Goal: Find specific page/section: Find specific page/section

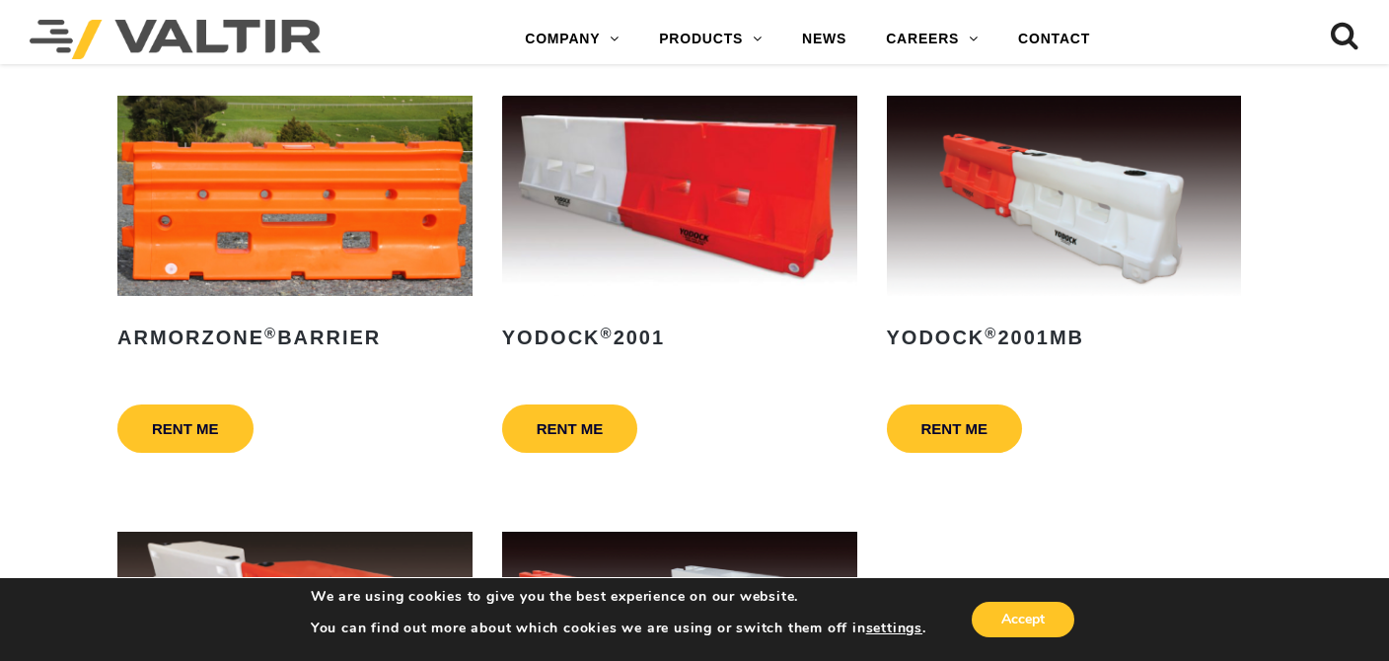
scroll to position [789, 0]
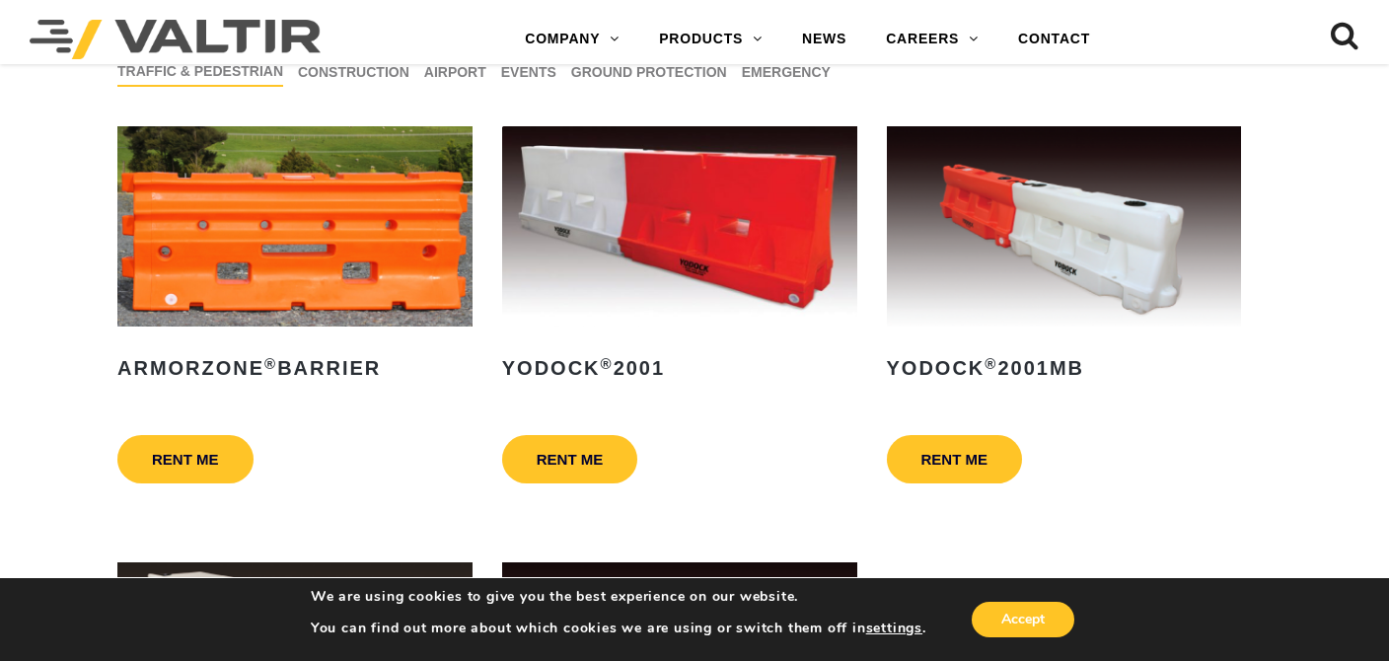
click at [697, 250] on img at bounding box center [679, 226] width 355 height 200
click at [1137, 265] on img at bounding box center [1064, 226] width 355 height 200
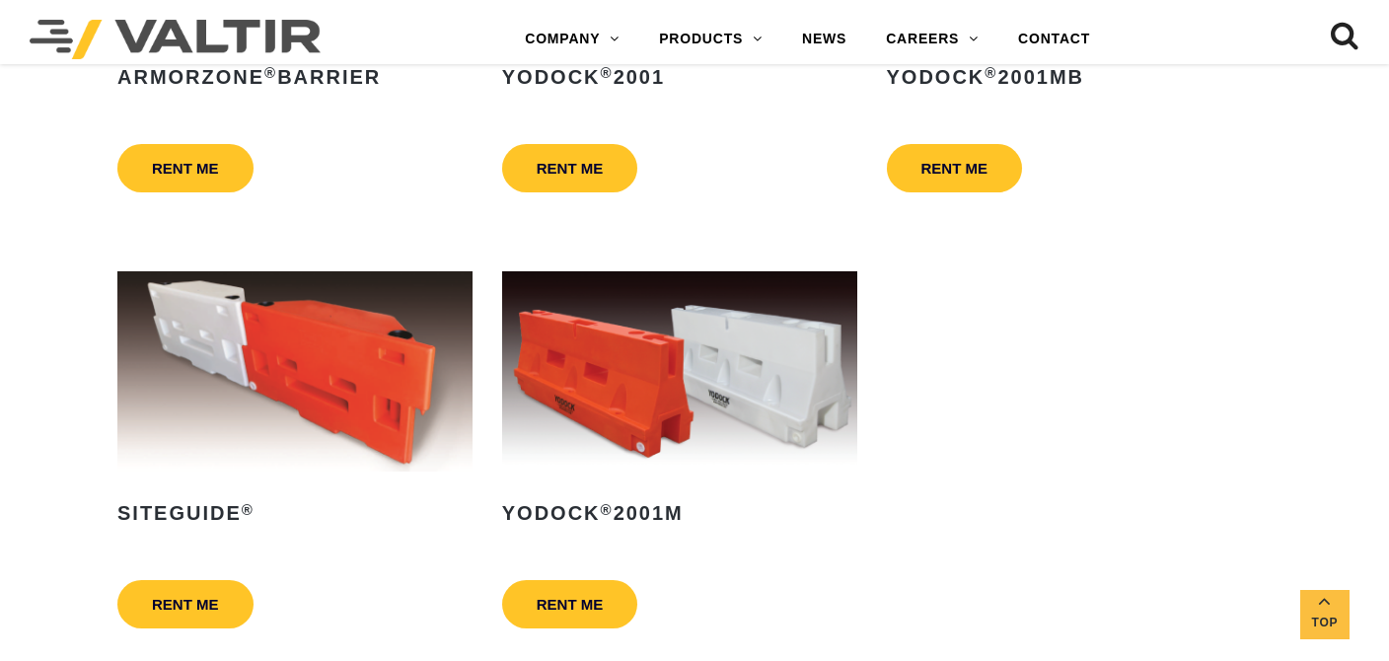
scroll to position [1085, 0]
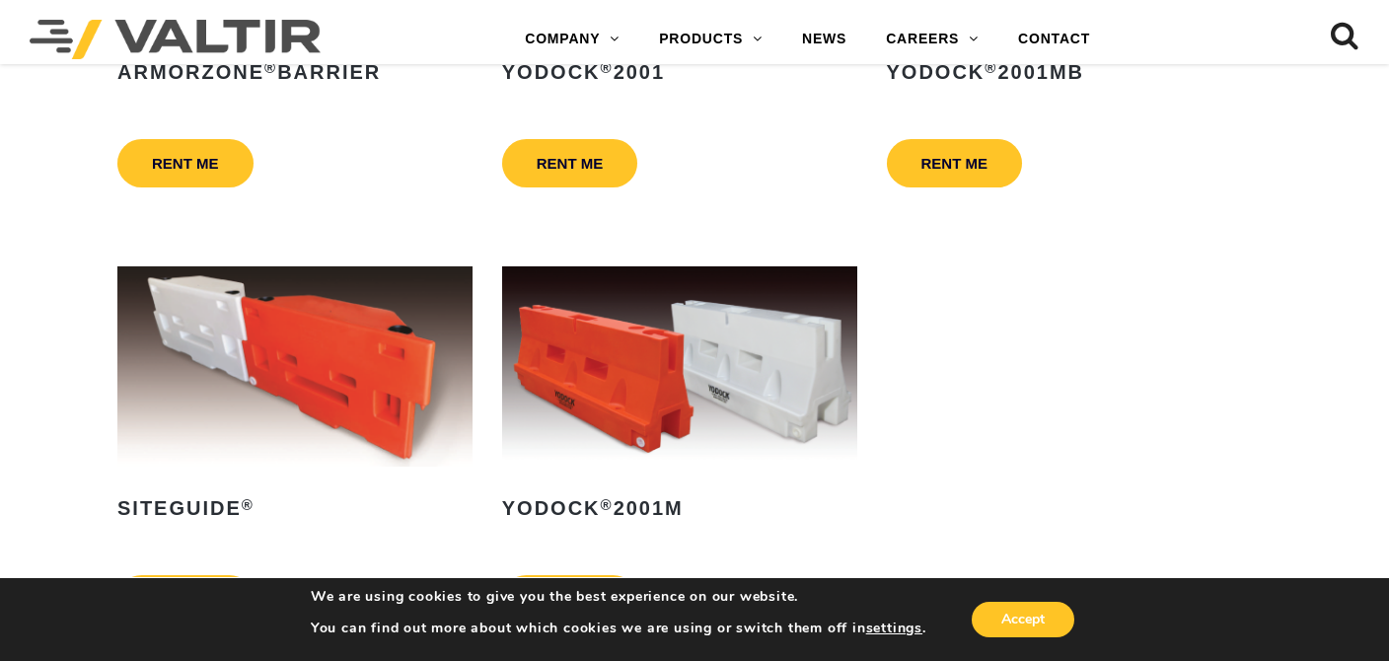
click at [696, 372] on img at bounding box center [679, 366] width 355 height 200
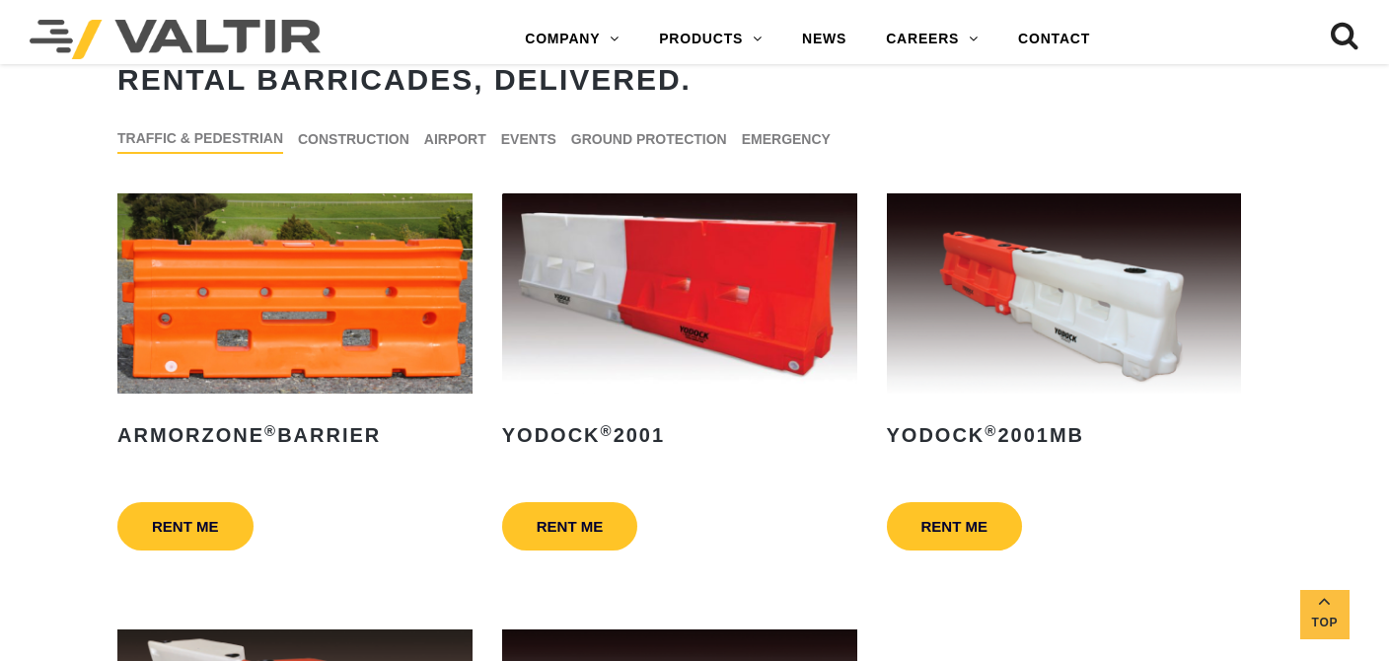
scroll to position [690, 0]
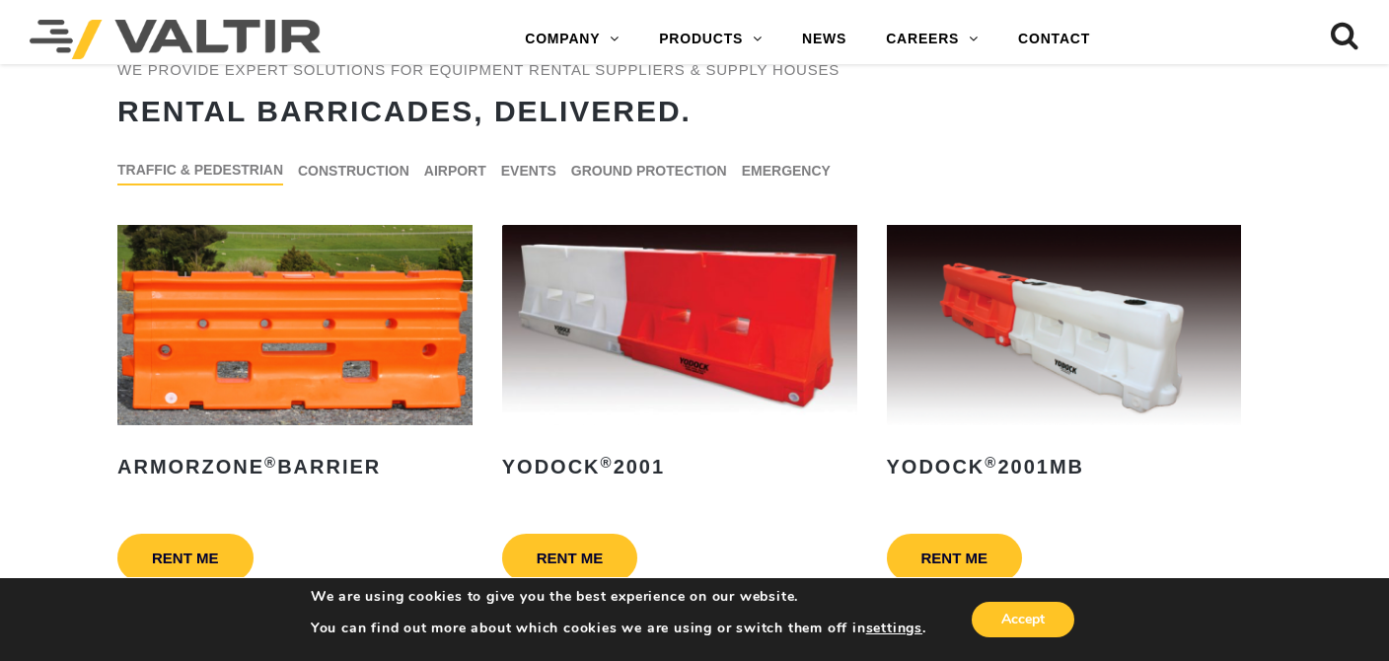
click at [989, 330] on img at bounding box center [1064, 325] width 355 height 200
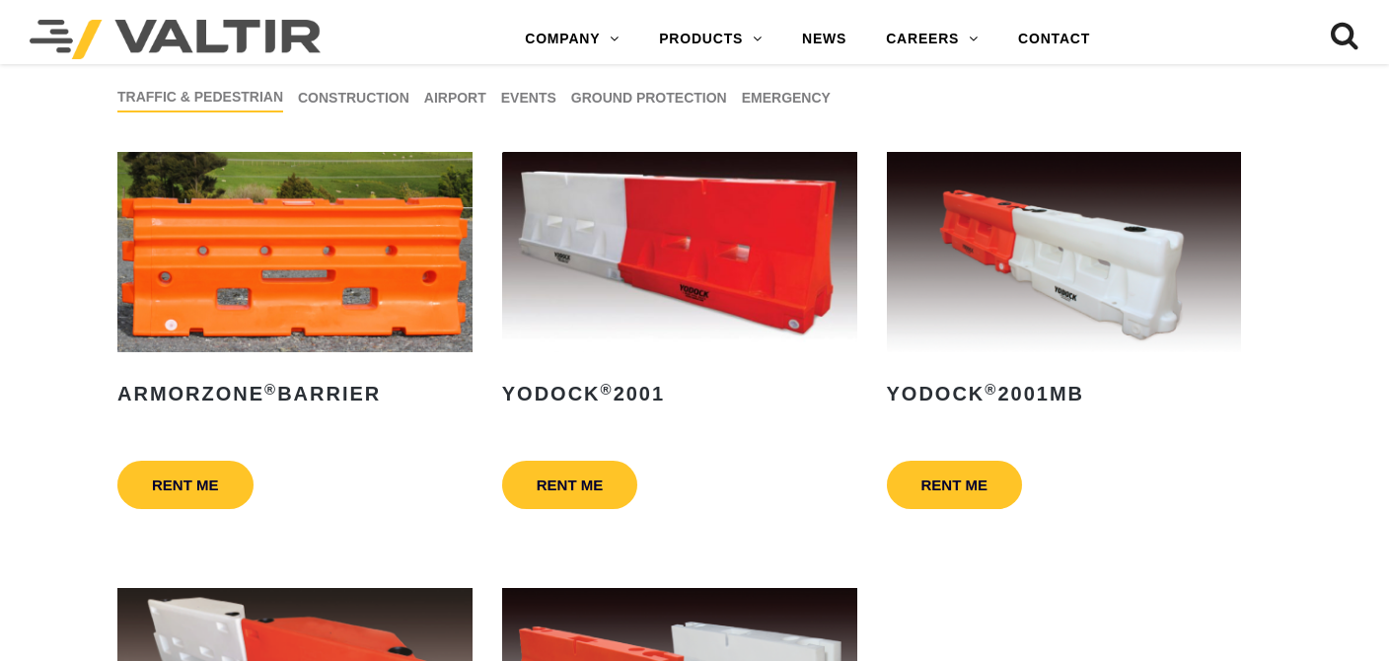
scroll to position [690, 0]
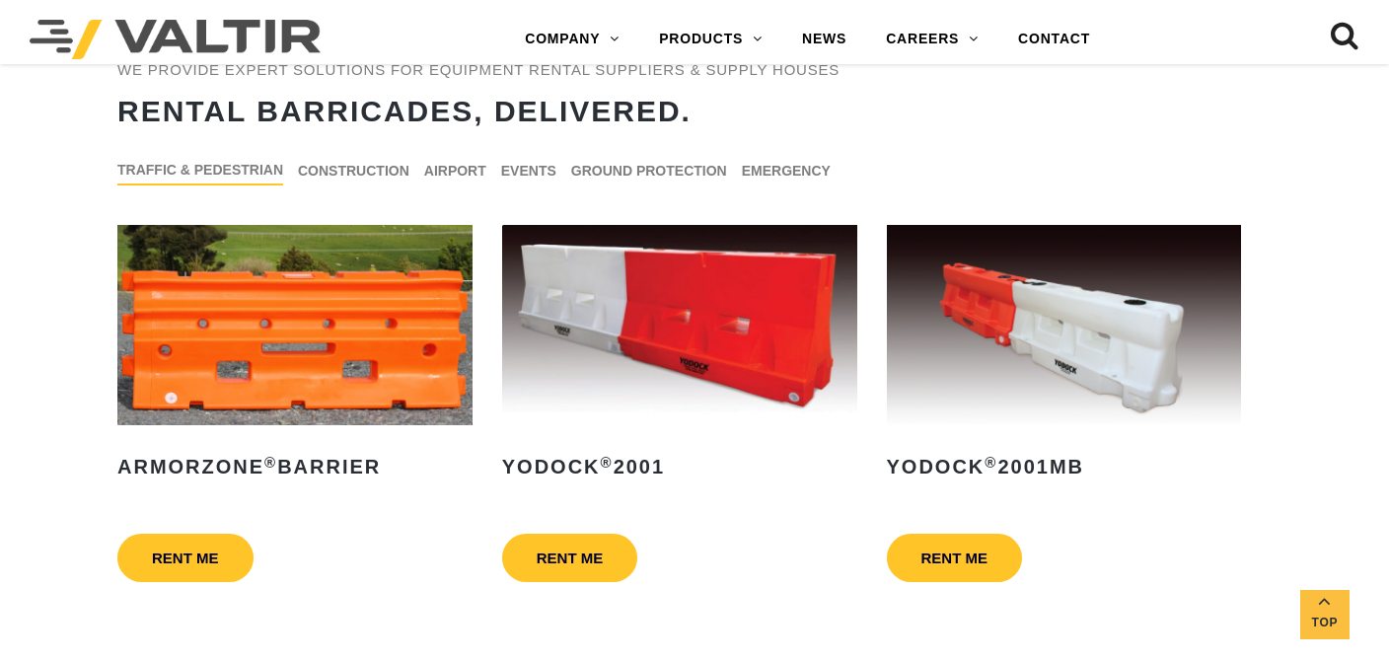
click at [657, 293] on img at bounding box center [679, 325] width 355 height 200
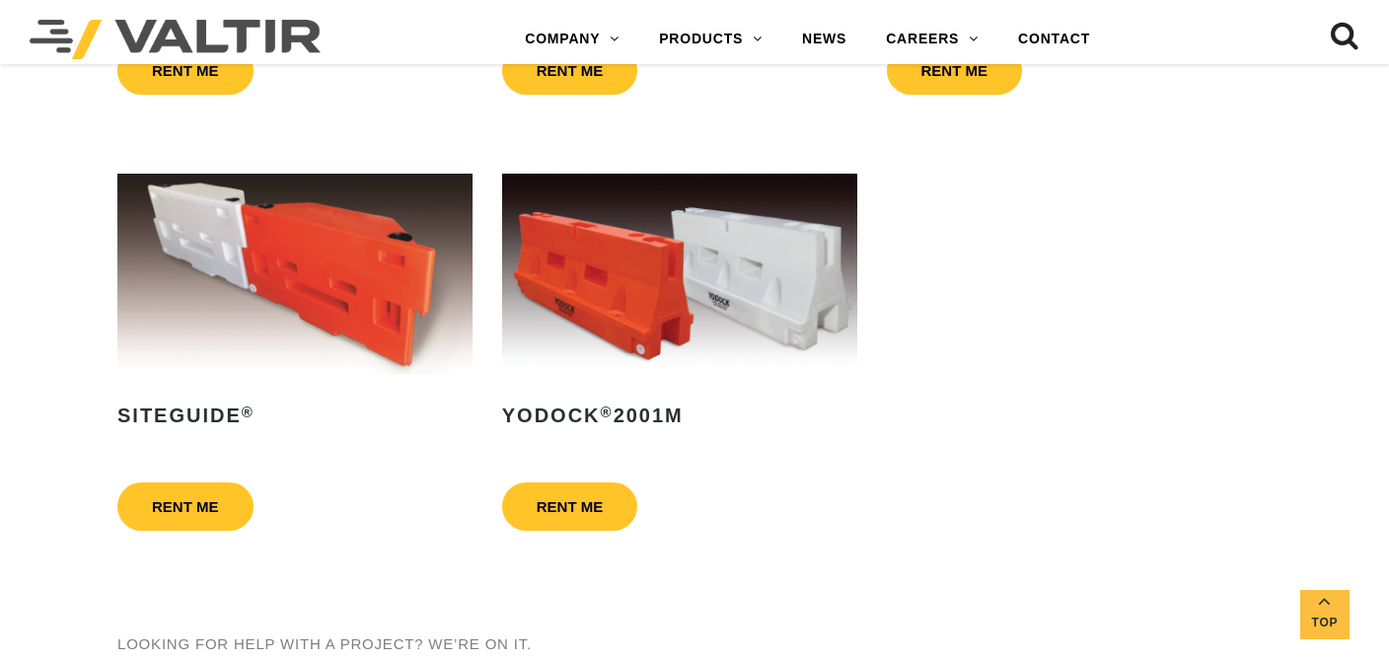
scroll to position [1184, 0]
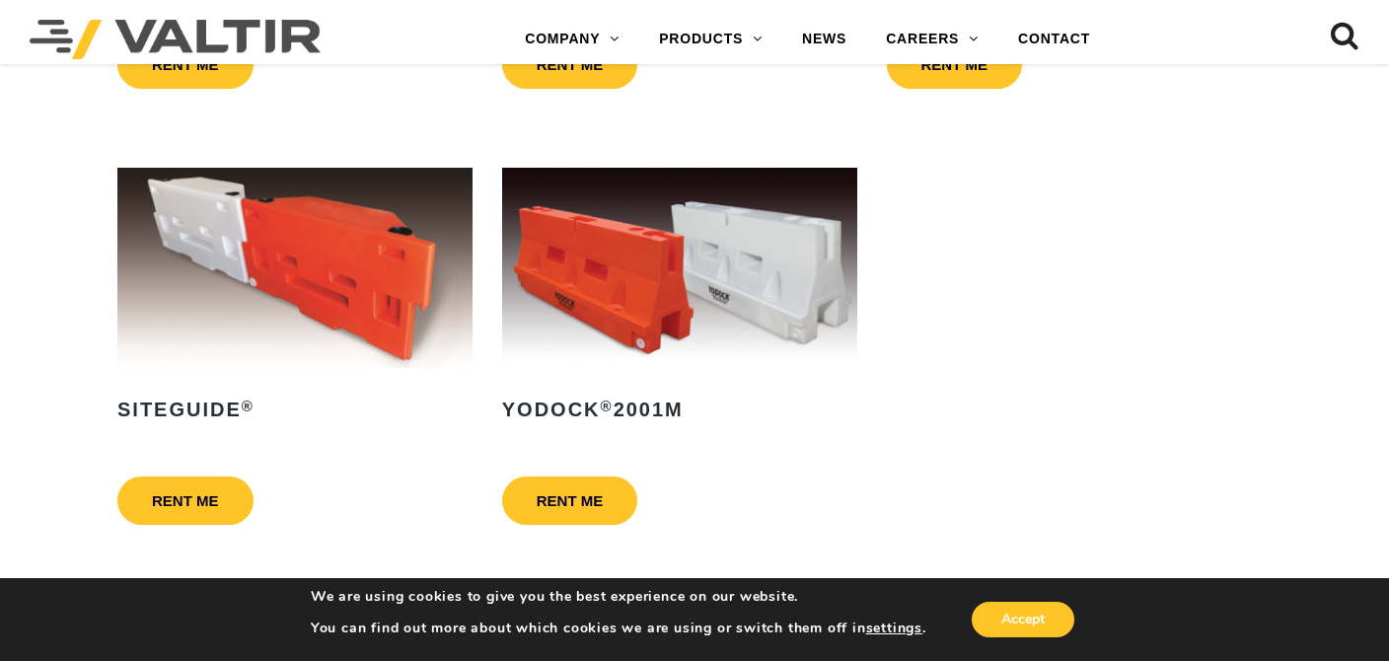
click at [729, 307] on img at bounding box center [679, 268] width 355 height 200
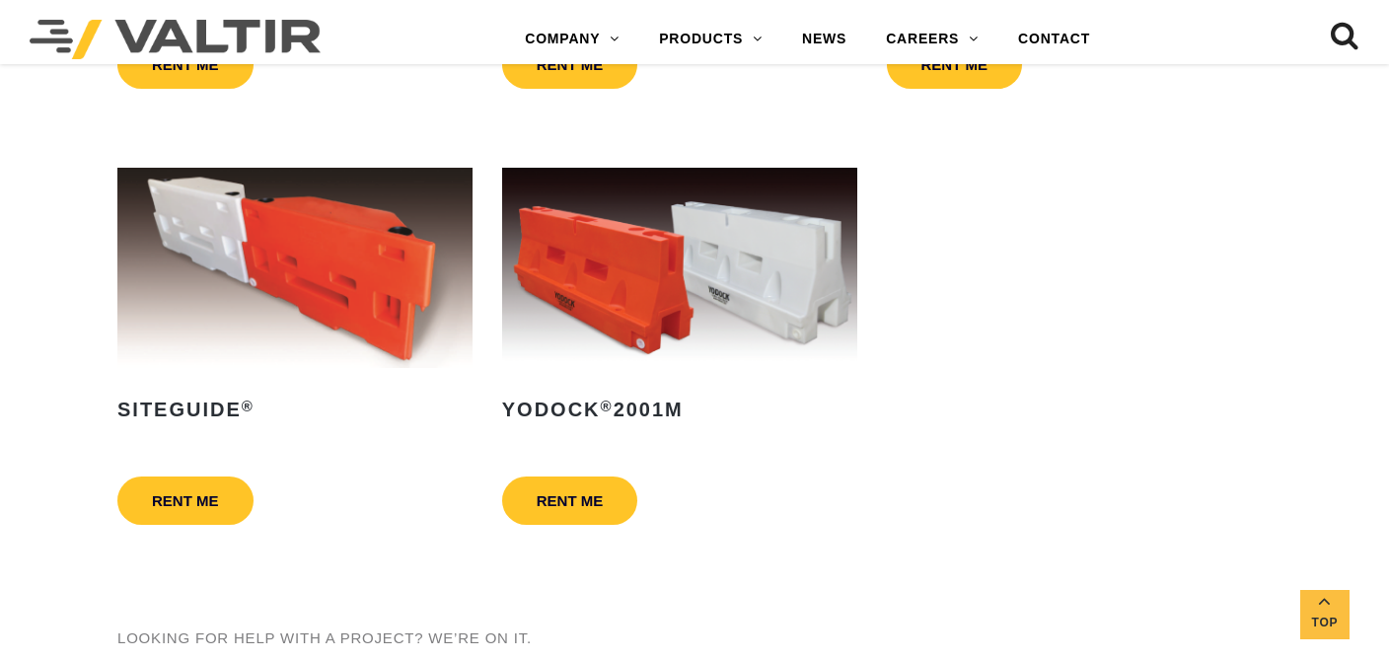
click at [663, 325] on img at bounding box center [679, 268] width 355 height 200
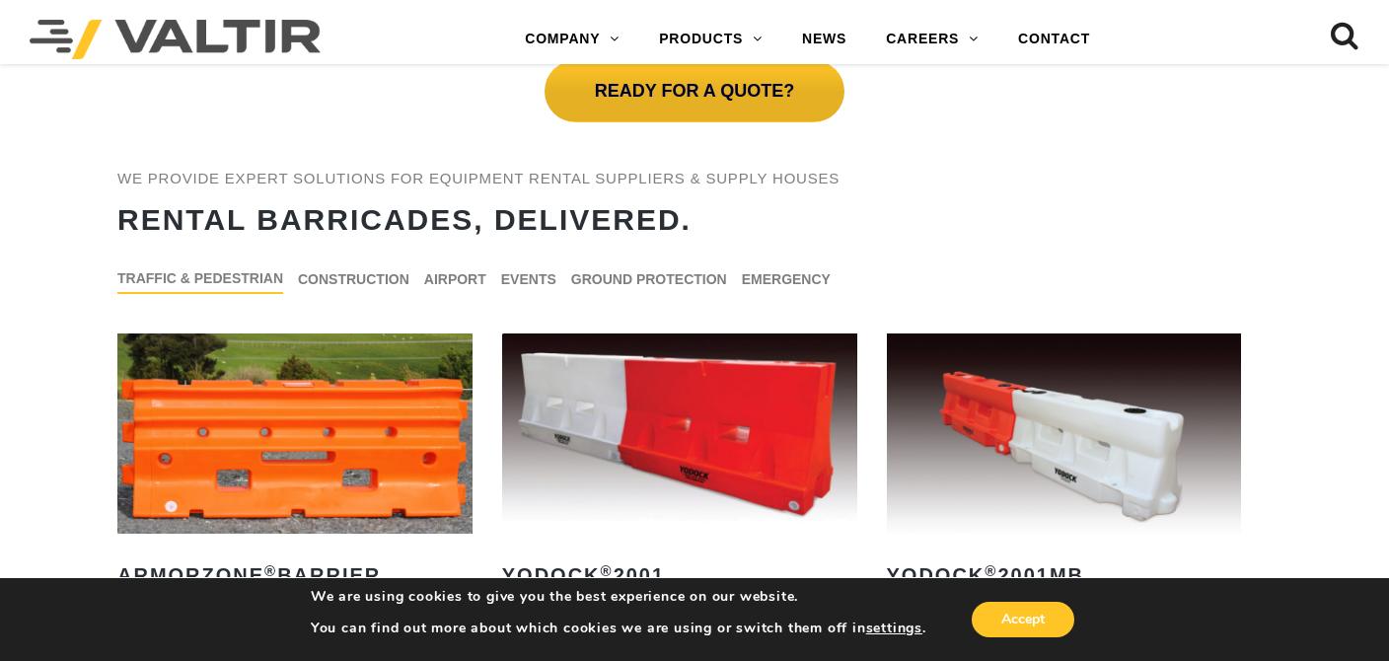
scroll to position [888, 0]
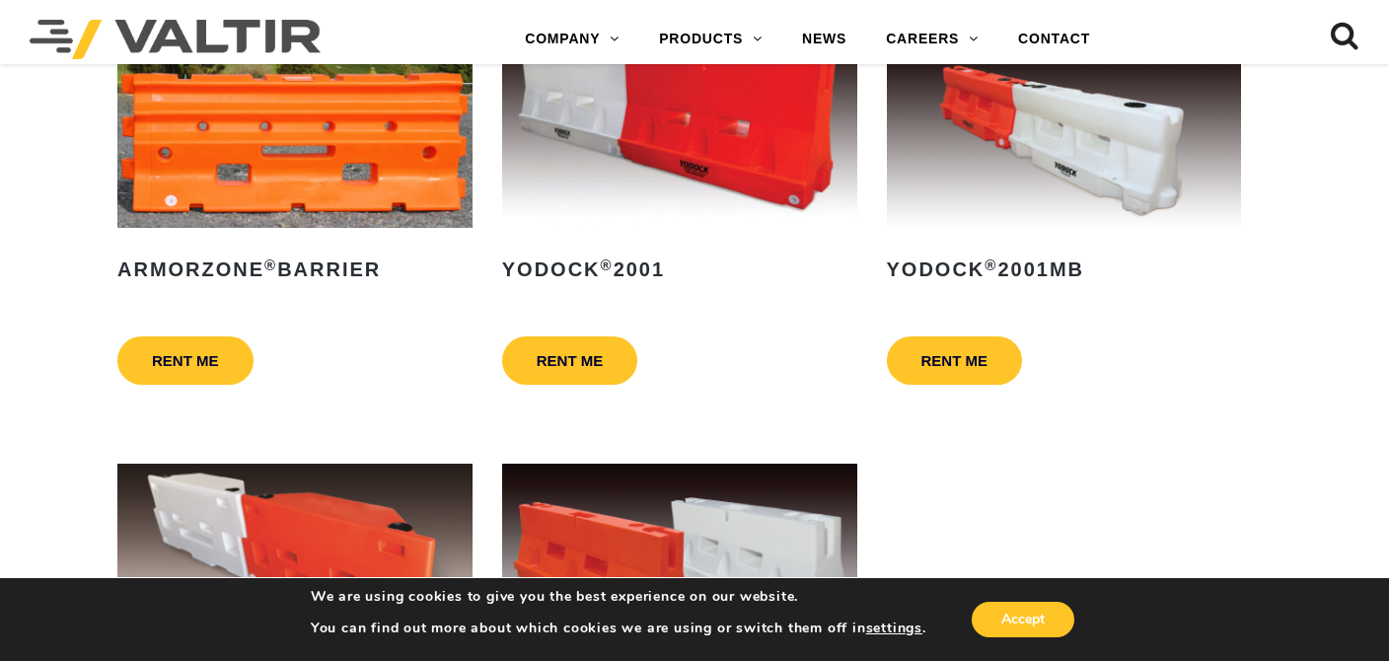
click at [759, 138] on img at bounding box center [679, 128] width 355 height 200
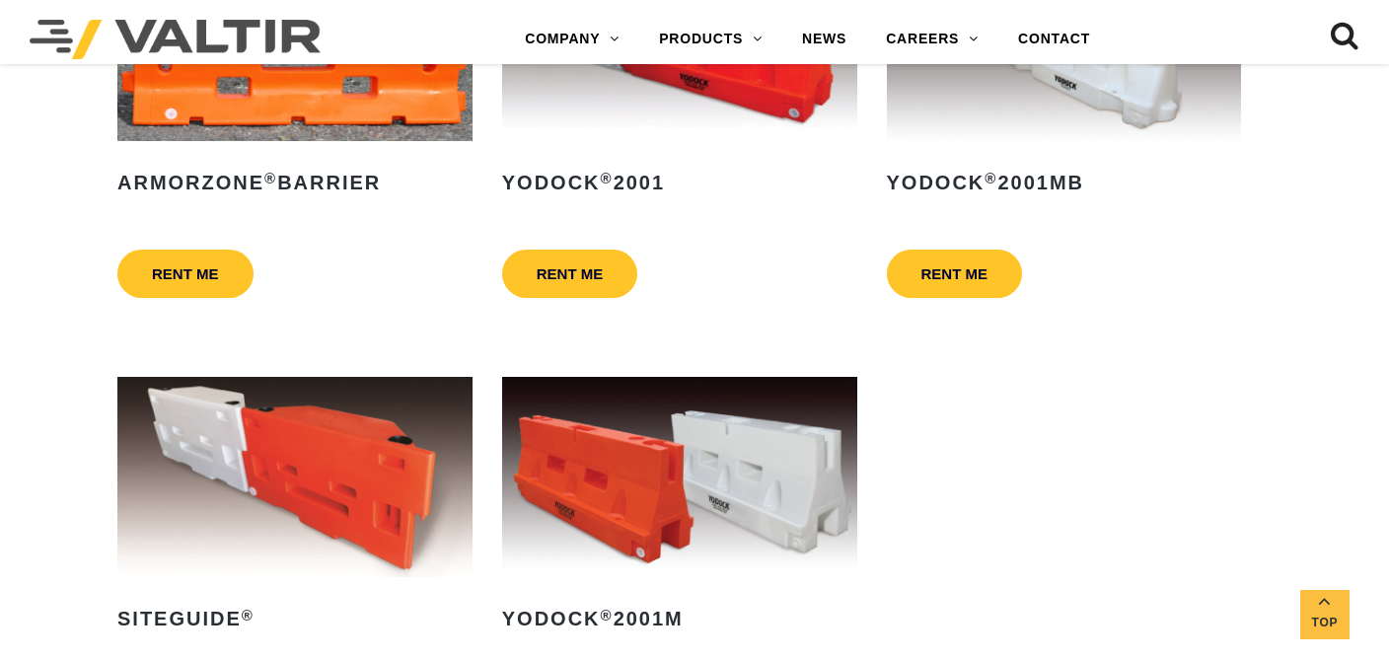
scroll to position [1184, 0]
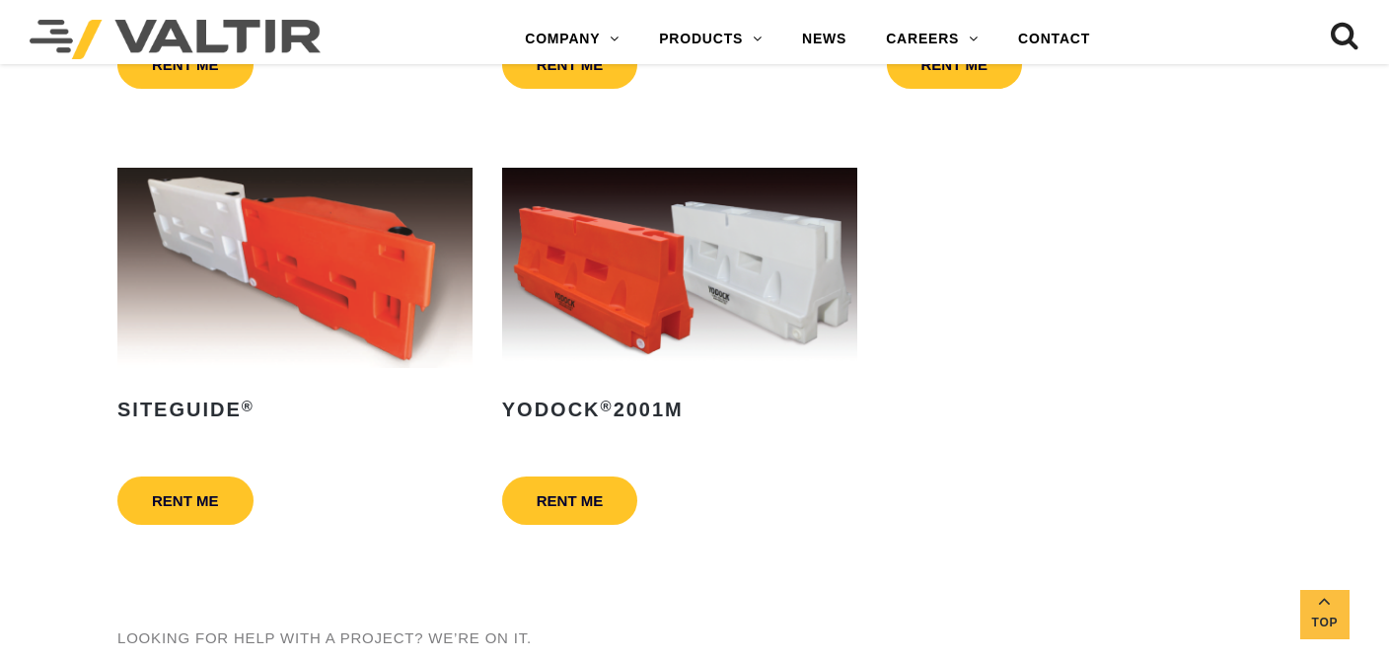
click at [594, 282] on img at bounding box center [679, 268] width 355 height 200
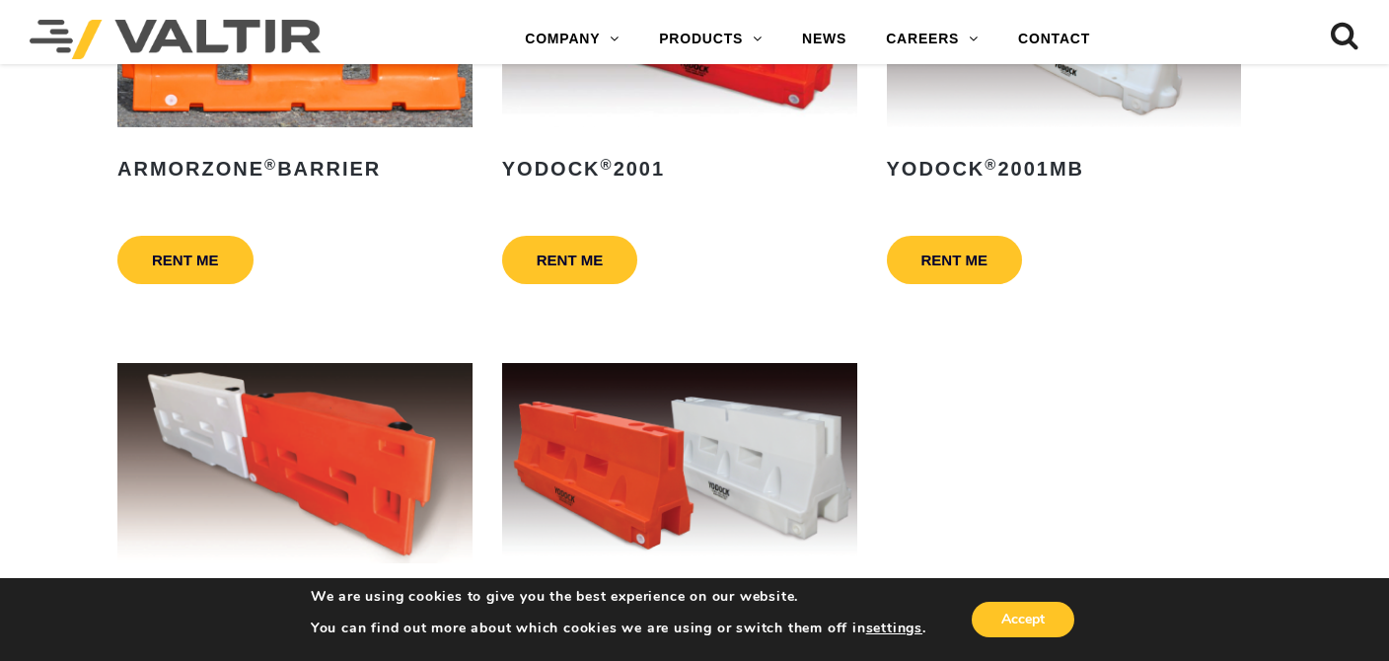
scroll to position [986, 0]
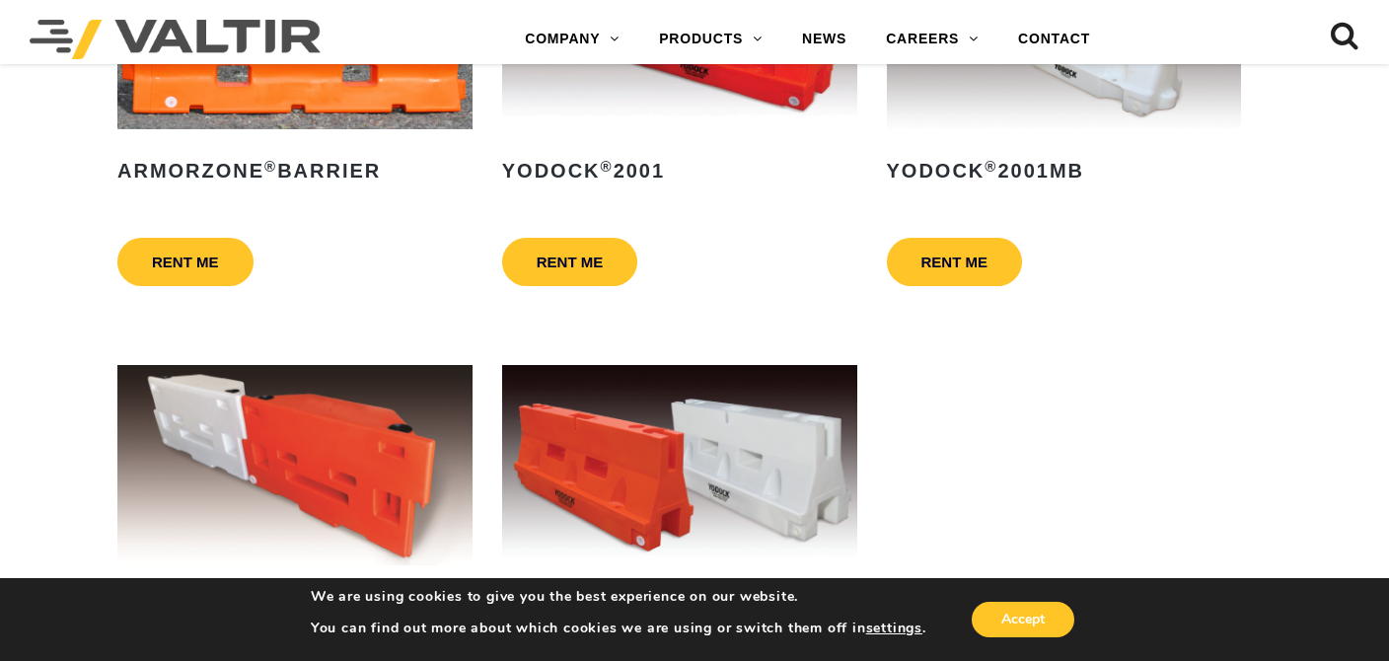
click at [651, 465] on img at bounding box center [679, 465] width 355 height 200
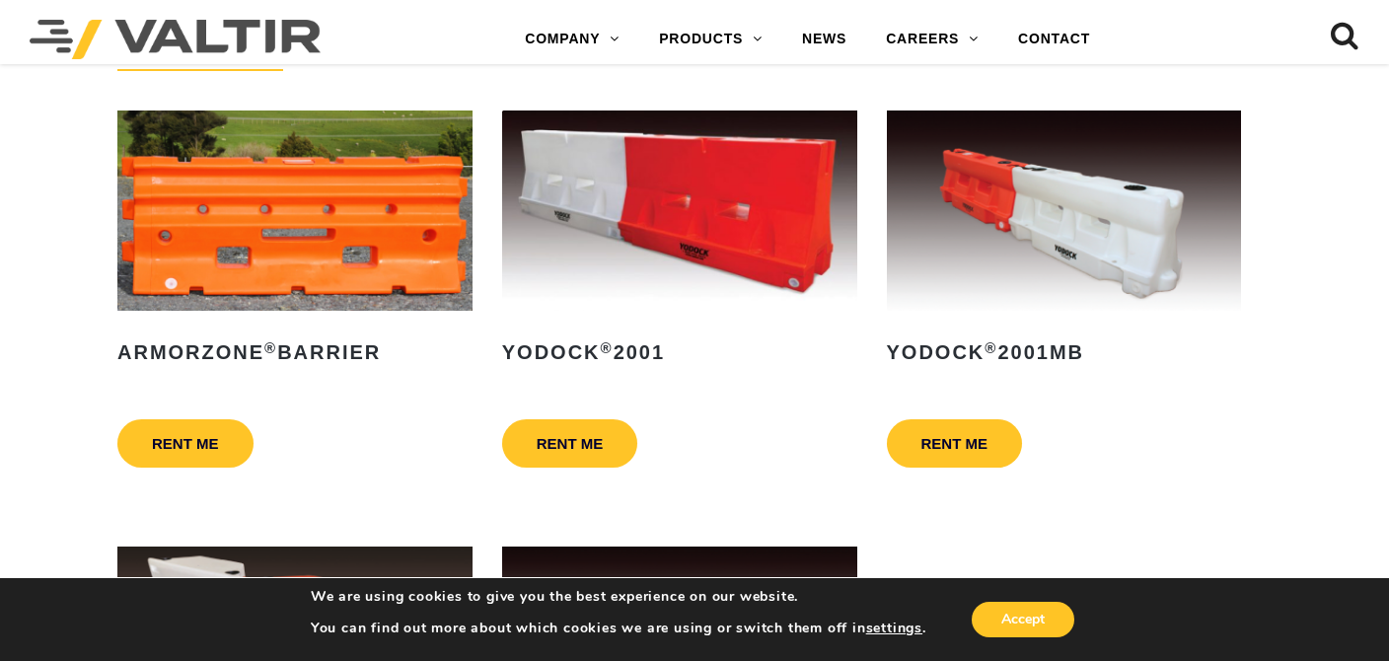
scroll to position [592, 0]
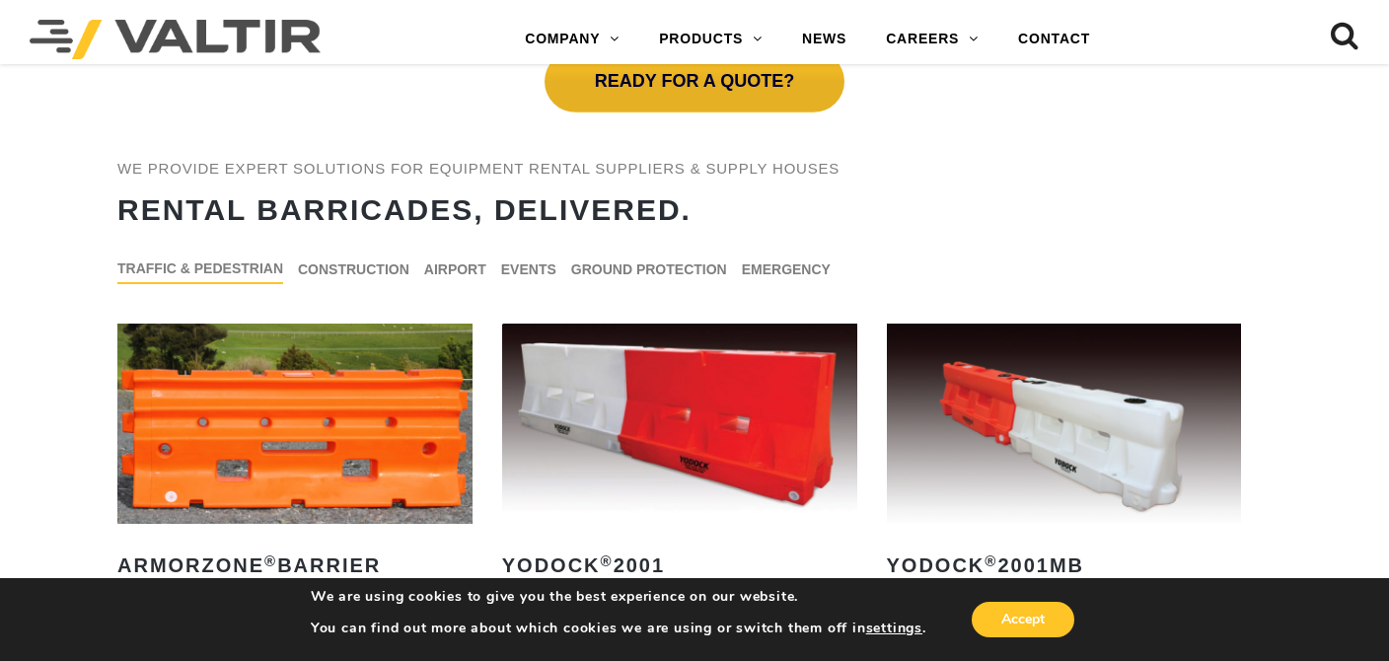
click at [646, 394] on img at bounding box center [679, 423] width 355 height 200
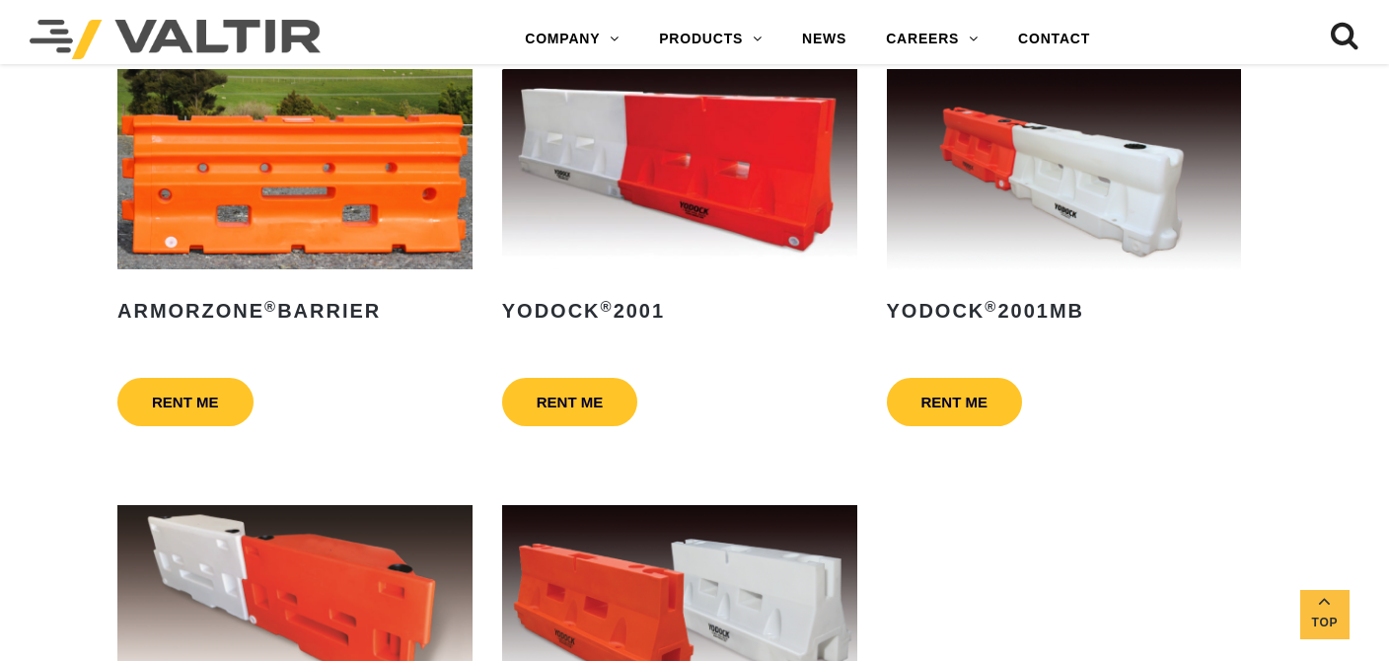
scroll to position [986, 0]
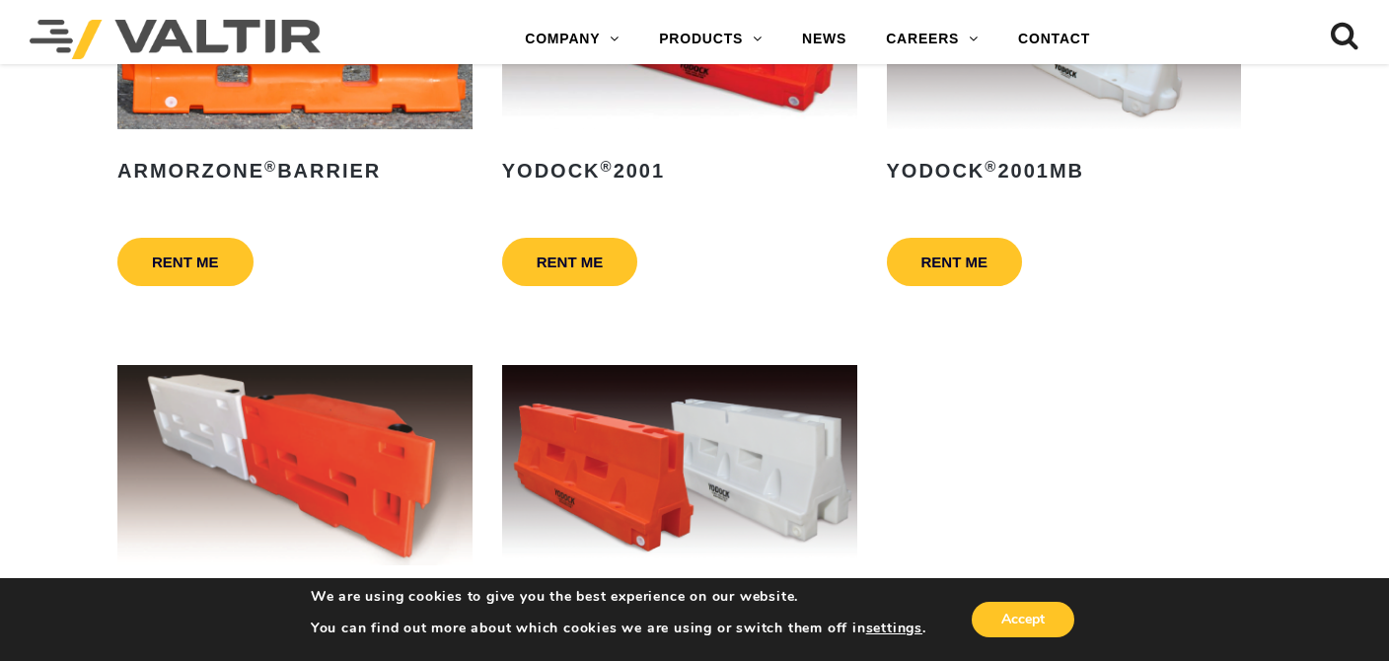
click at [701, 470] on img at bounding box center [679, 465] width 355 height 200
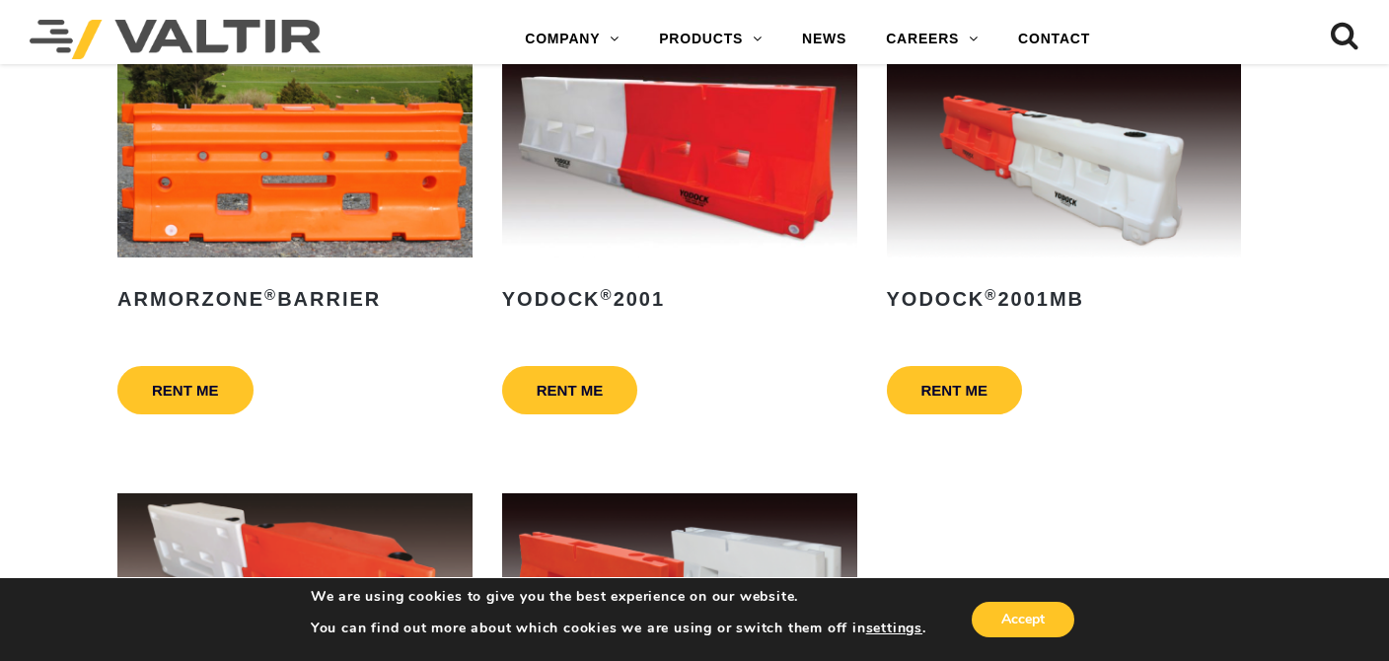
scroll to position [888, 0]
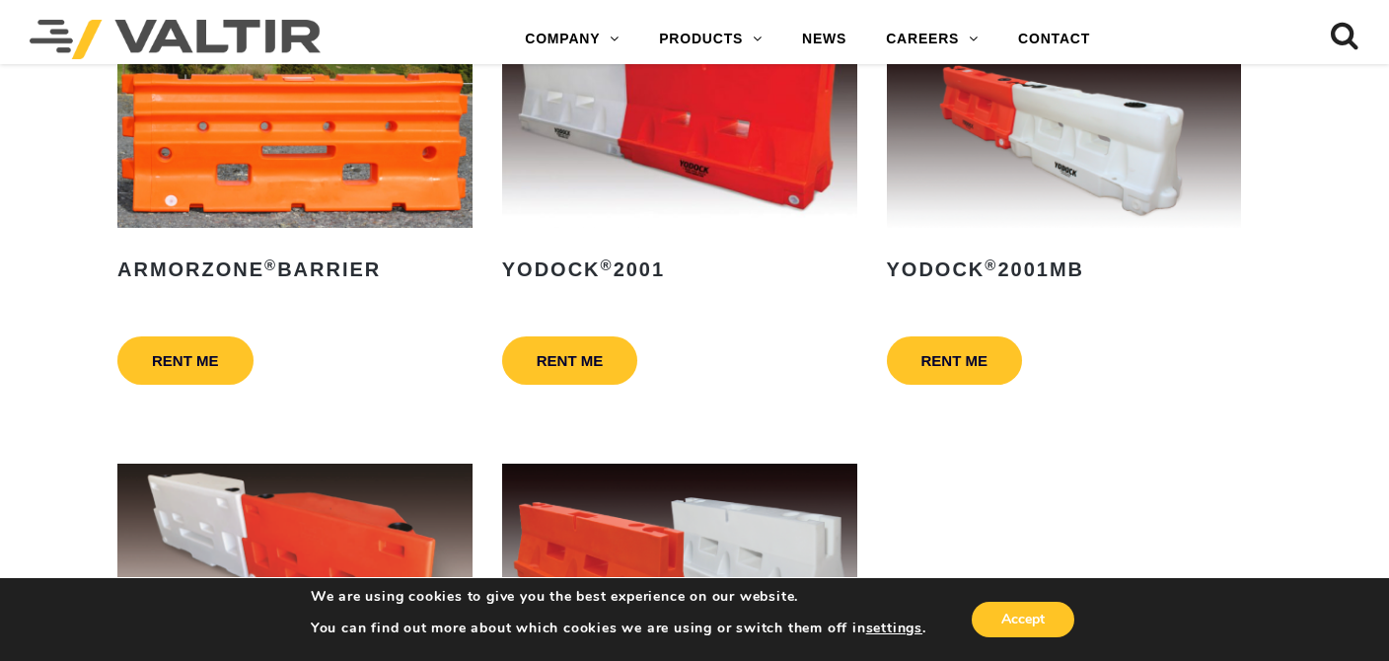
click at [1072, 152] on img at bounding box center [1064, 128] width 355 height 200
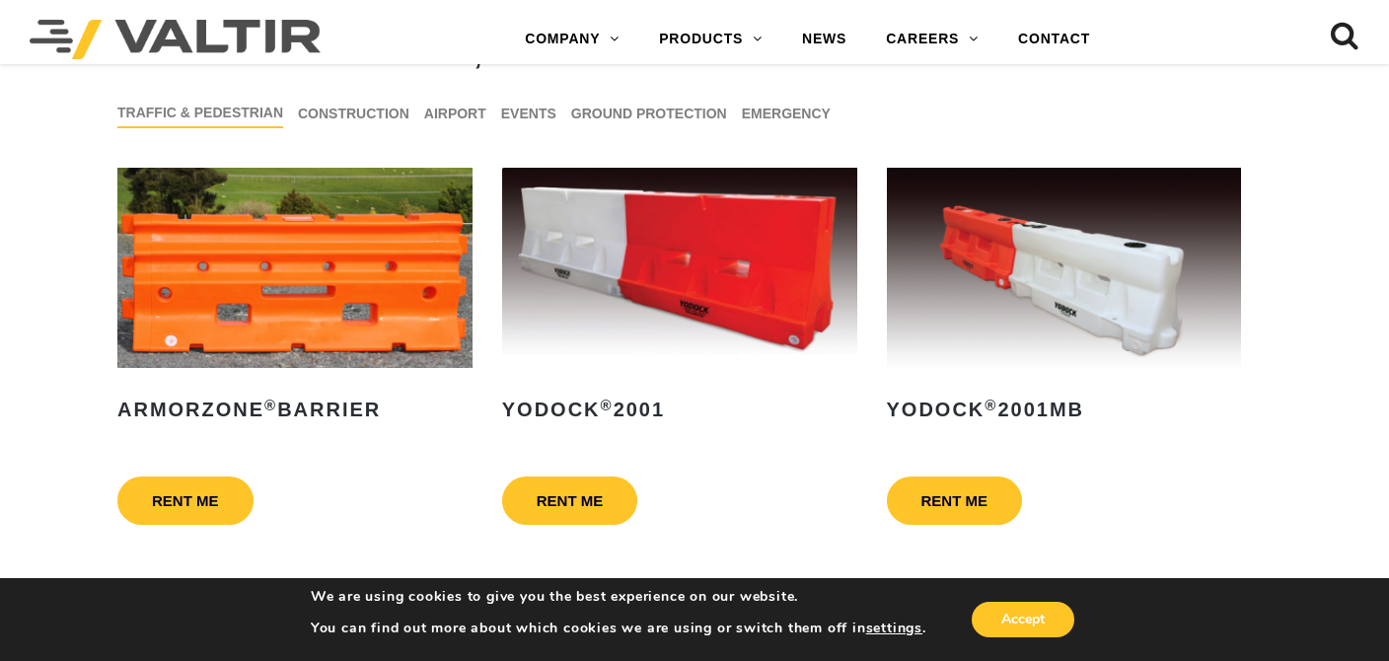
scroll to position [789, 0]
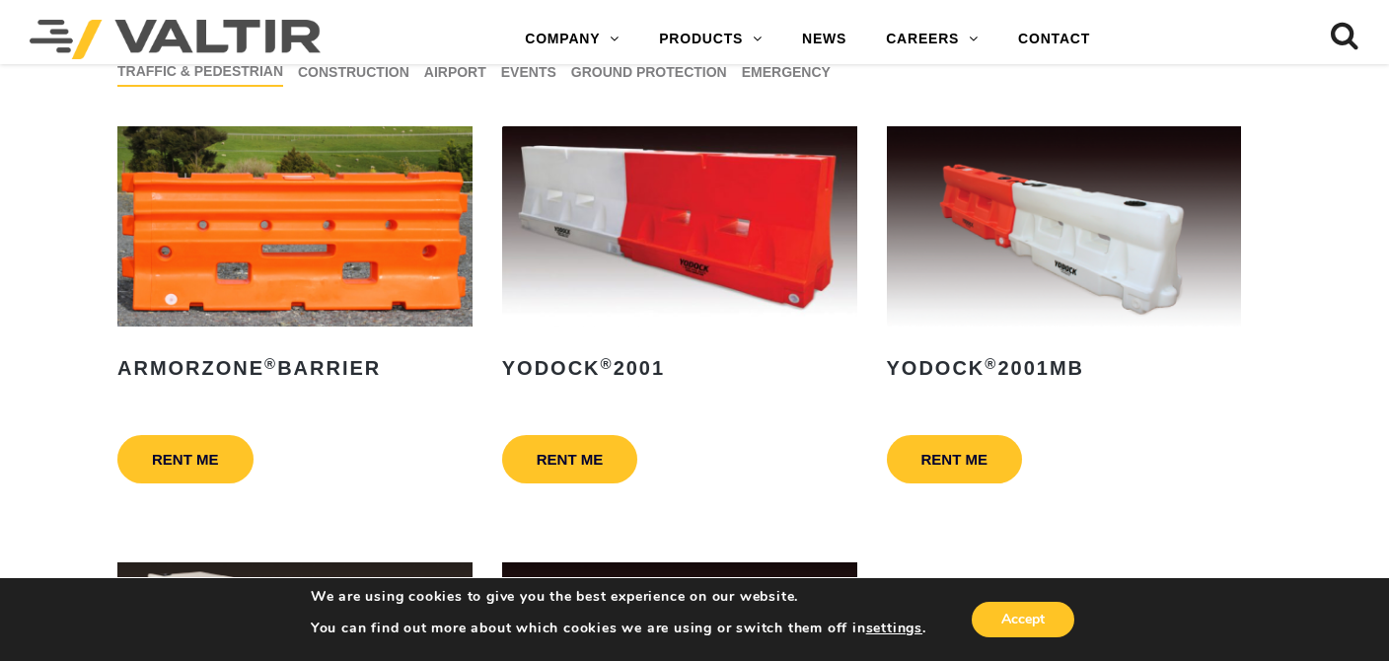
click at [1095, 260] on img at bounding box center [1064, 226] width 355 height 200
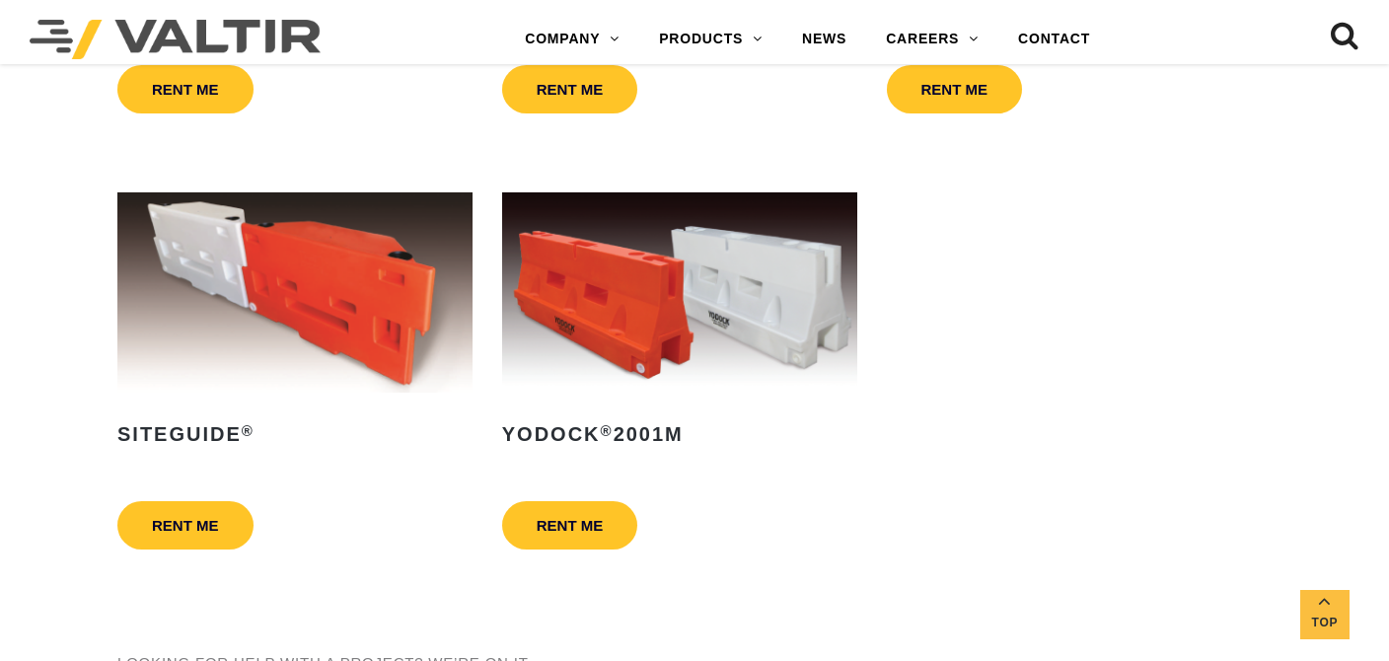
scroll to position [1184, 0]
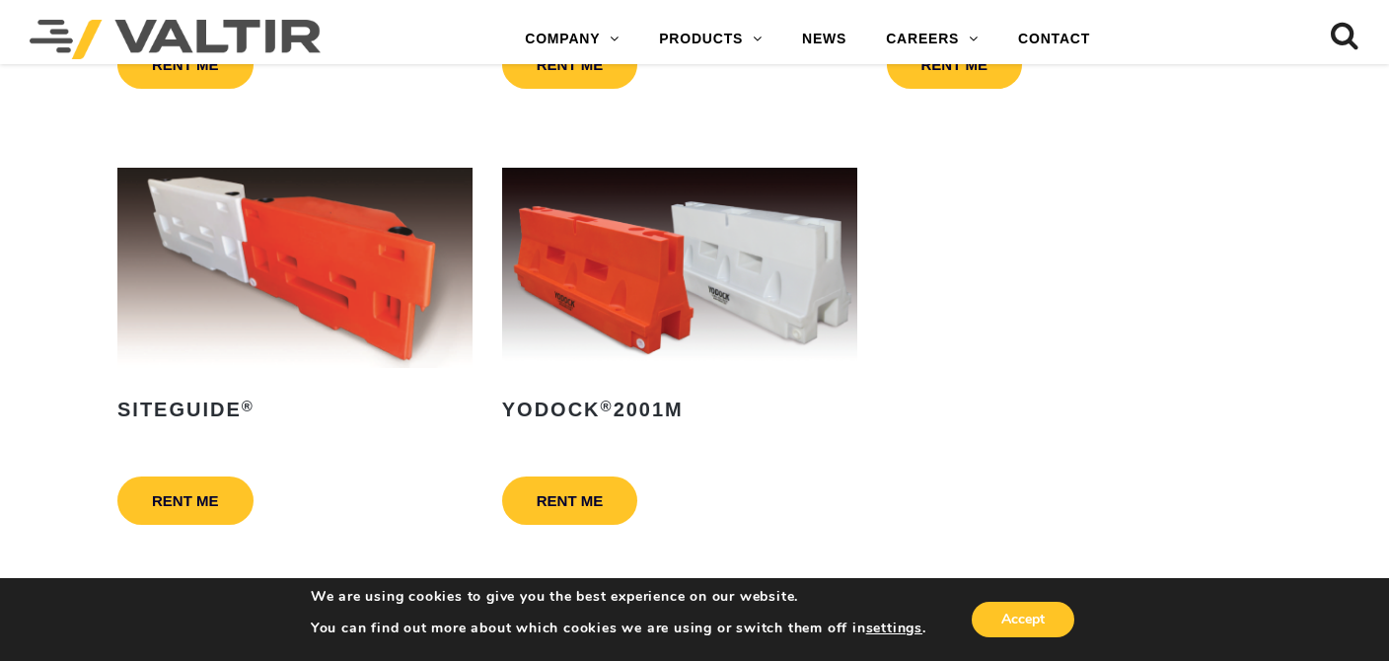
click at [614, 309] on img at bounding box center [679, 268] width 355 height 200
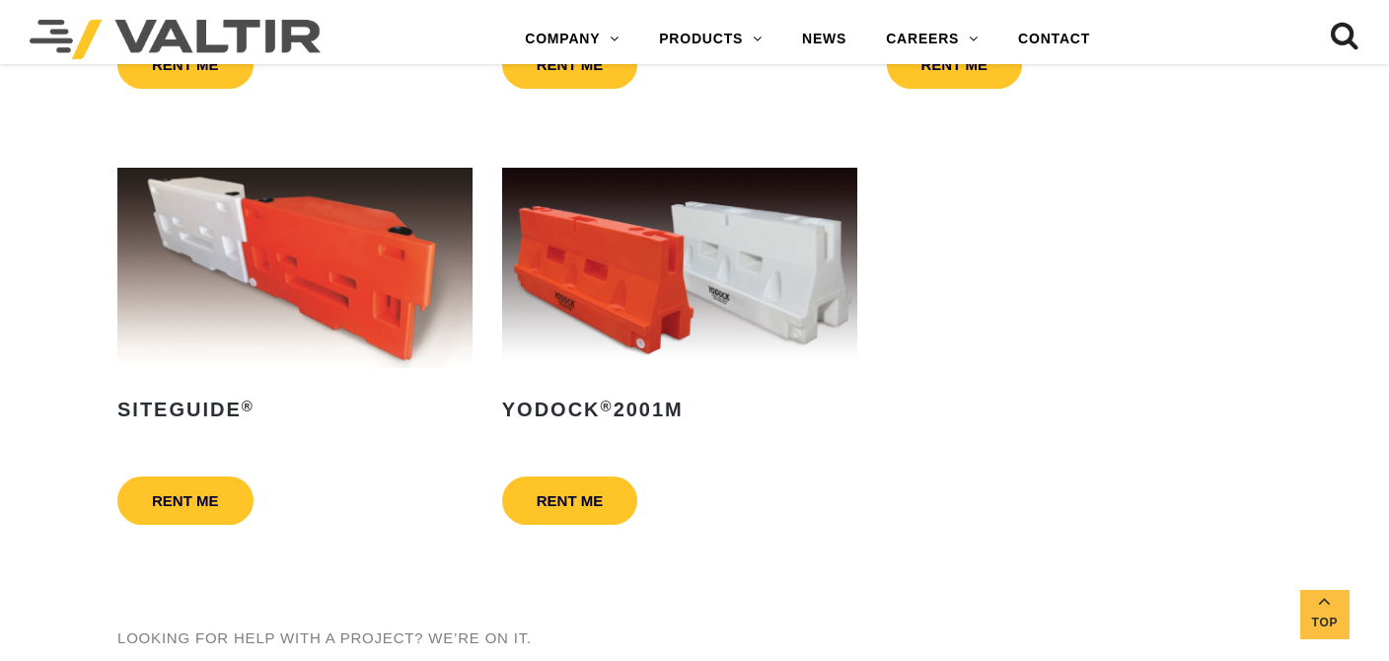
scroll to position [789, 0]
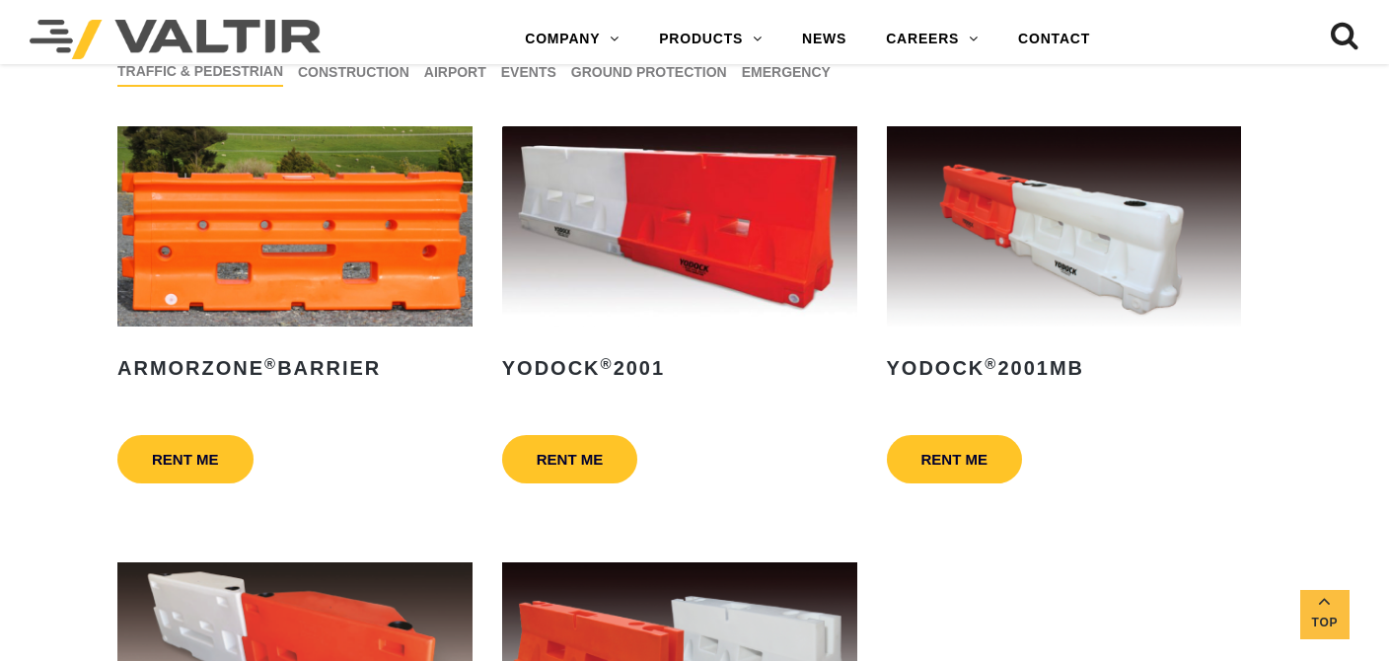
click at [1086, 295] on img at bounding box center [1064, 226] width 355 height 200
click at [679, 226] on img at bounding box center [679, 226] width 355 height 200
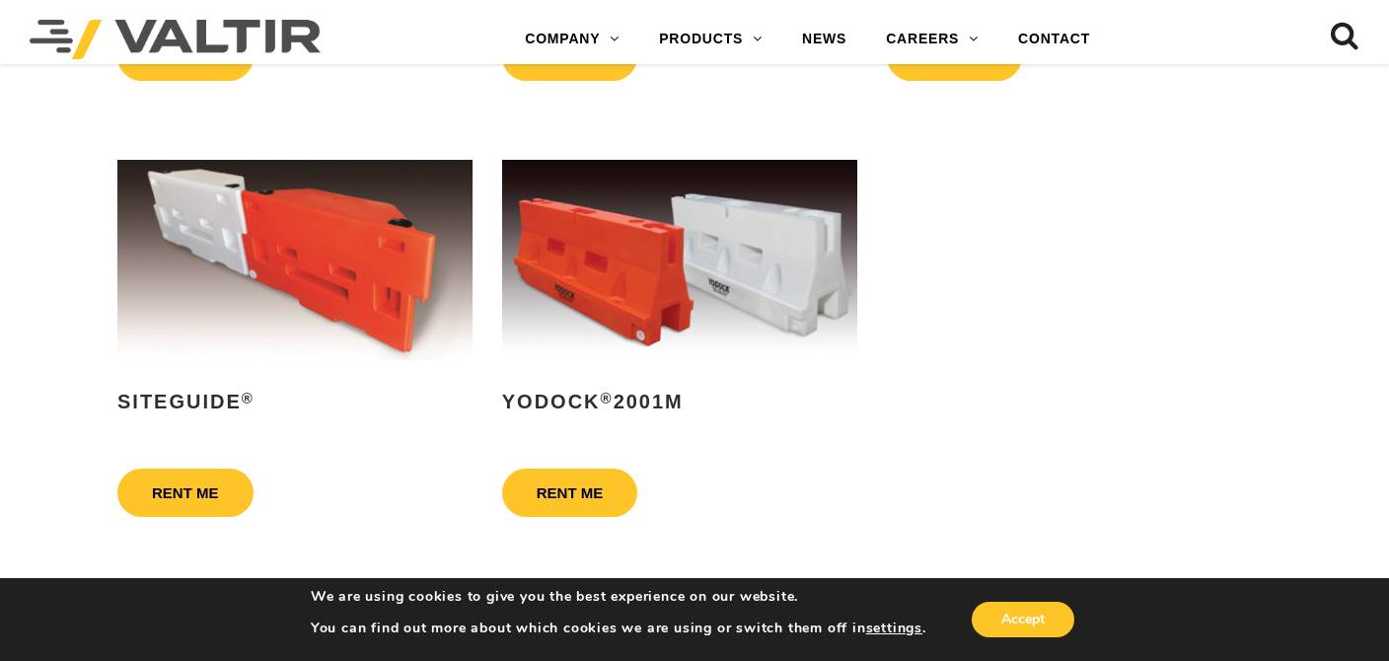
scroll to position [1282, 0]
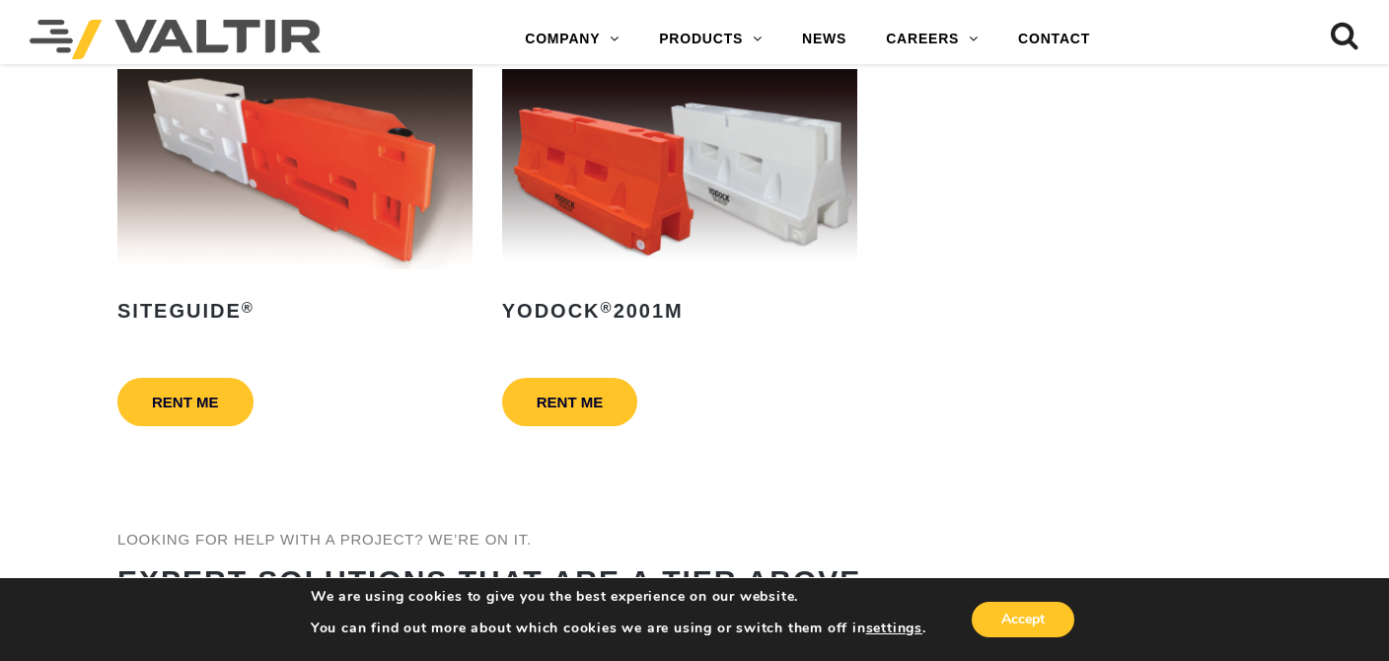
click at [690, 213] on img at bounding box center [679, 169] width 355 height 200
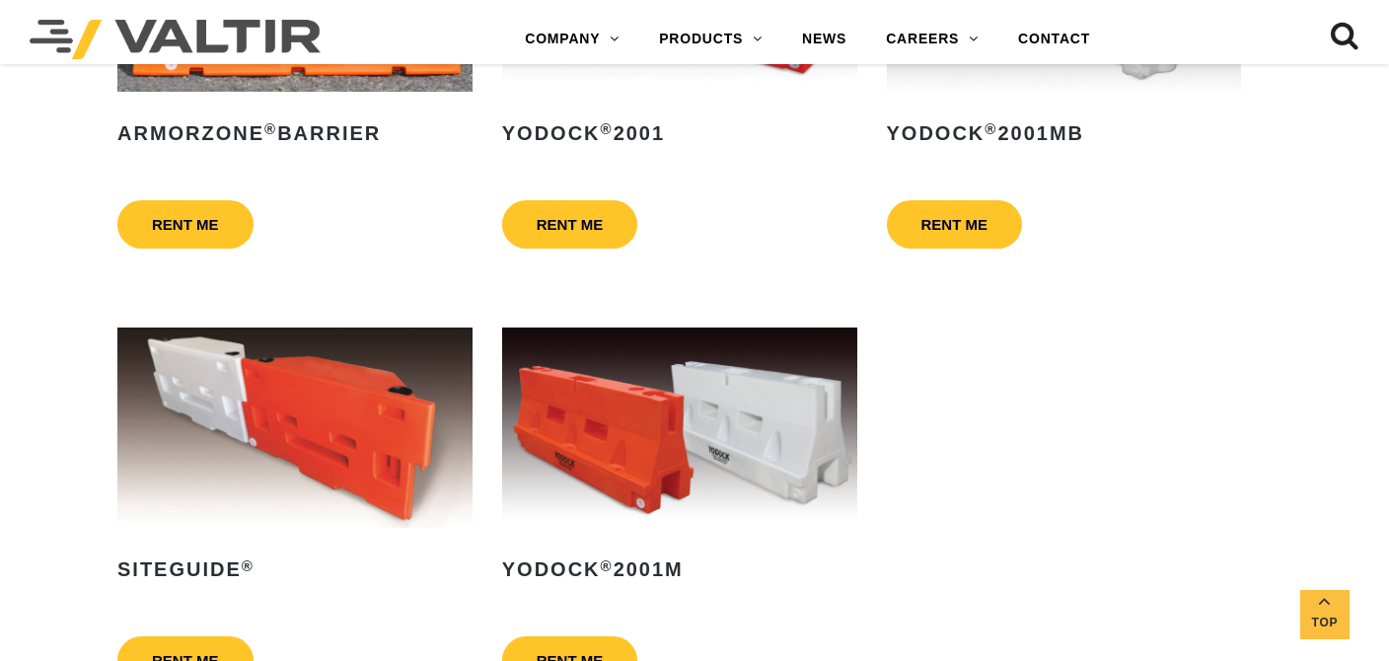
scroll to position [789, 0]
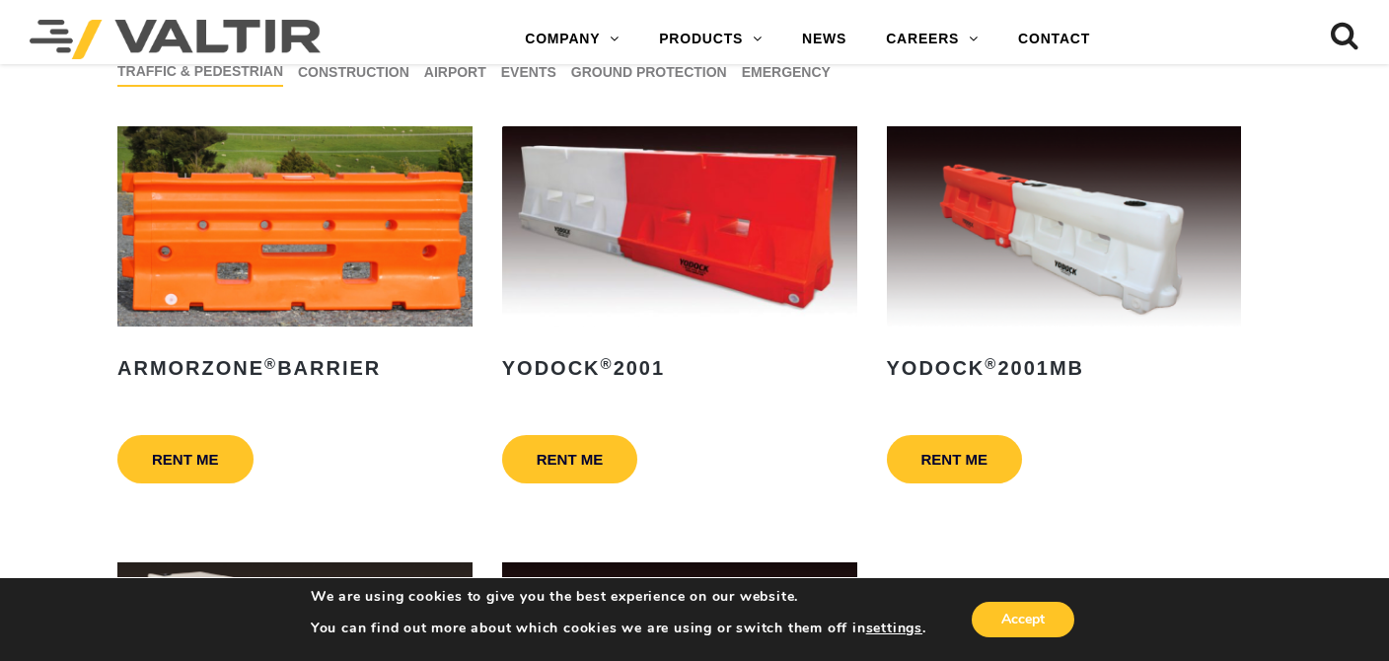
click at [1040, 205] on img at bounding box center [1064, 226] width 355 height 200
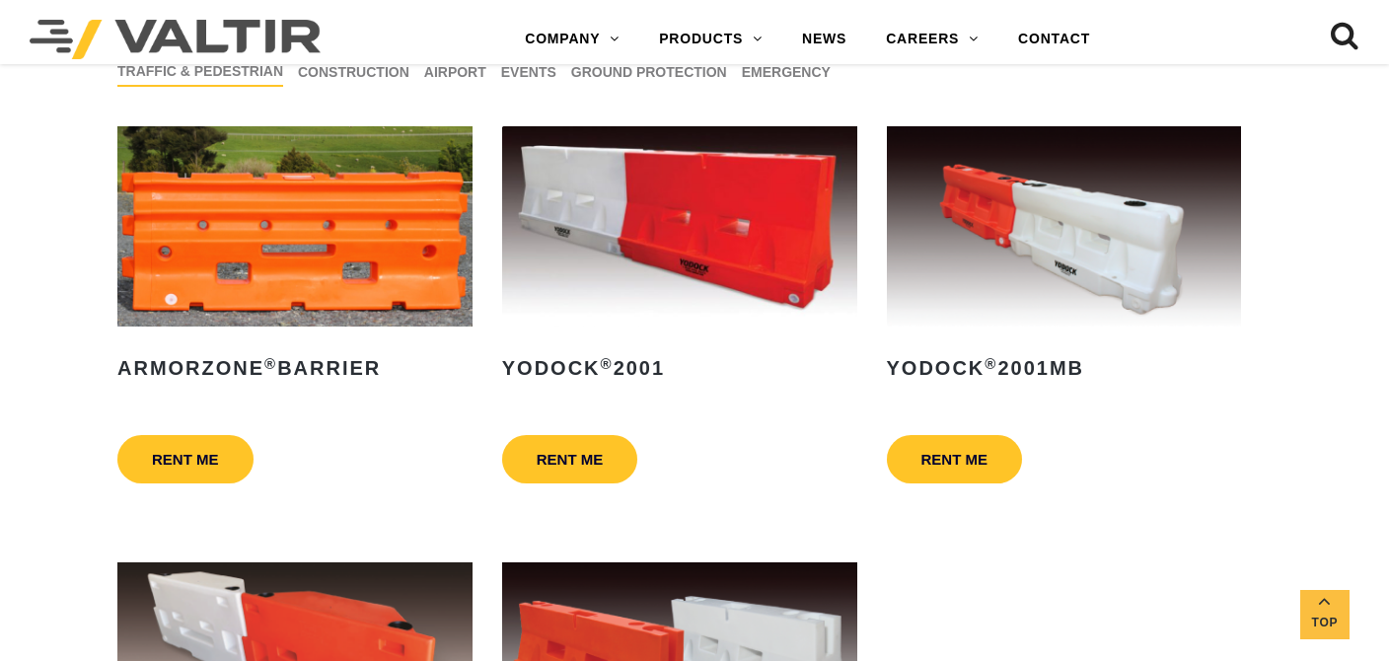
click at [712, 277] on img at bounding box center [679, 226] width 355 height 200
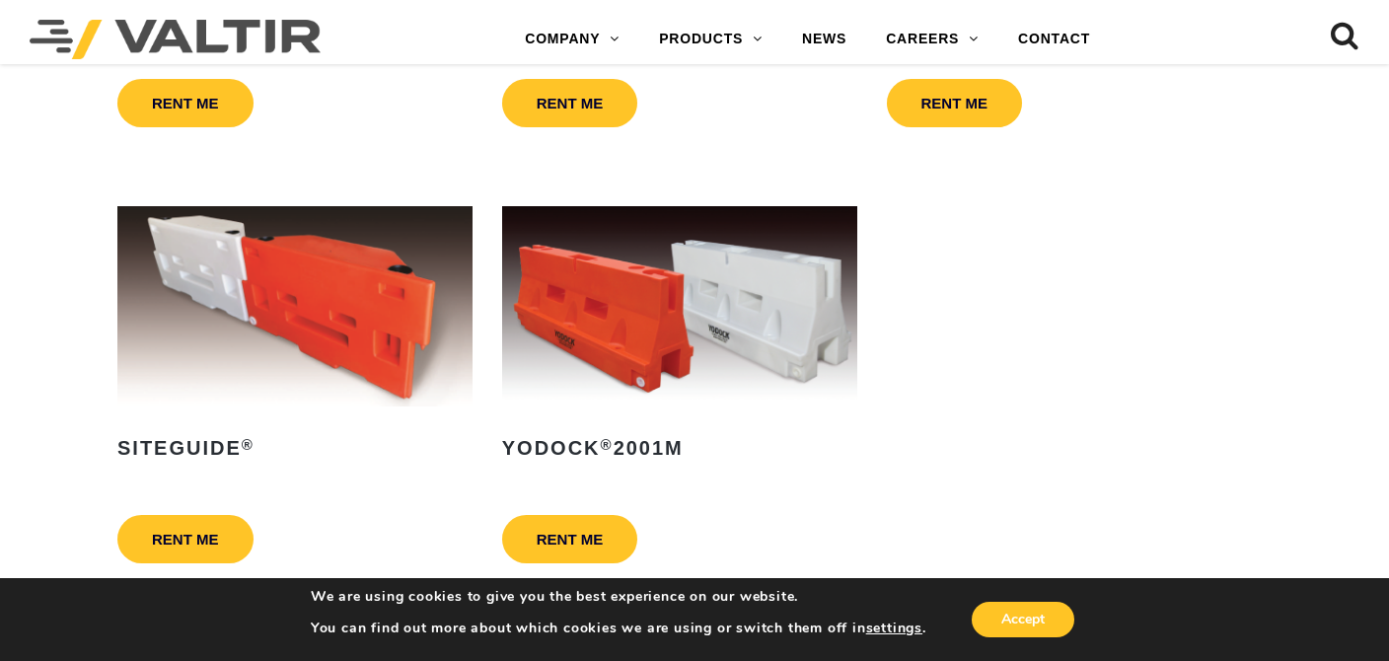
scroll to position [1184, 0]
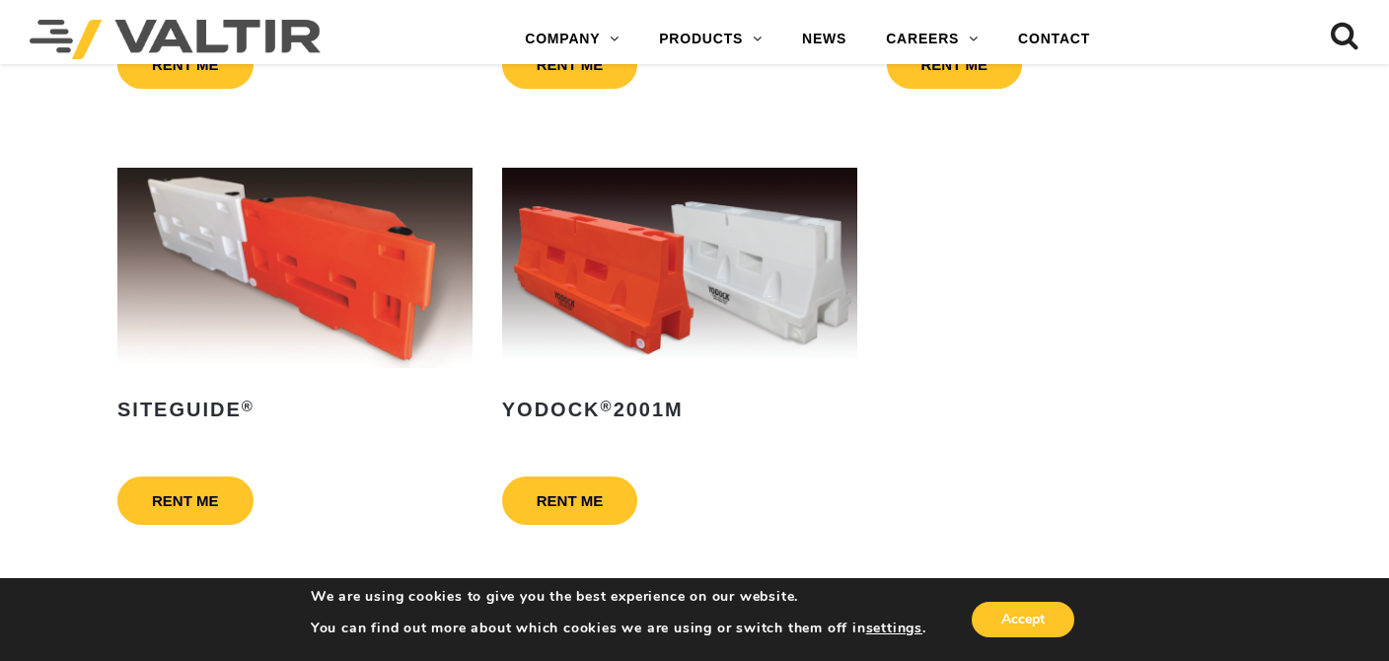
click at [694, 271] on img at bounding box center [679, 268] width 355 height 200
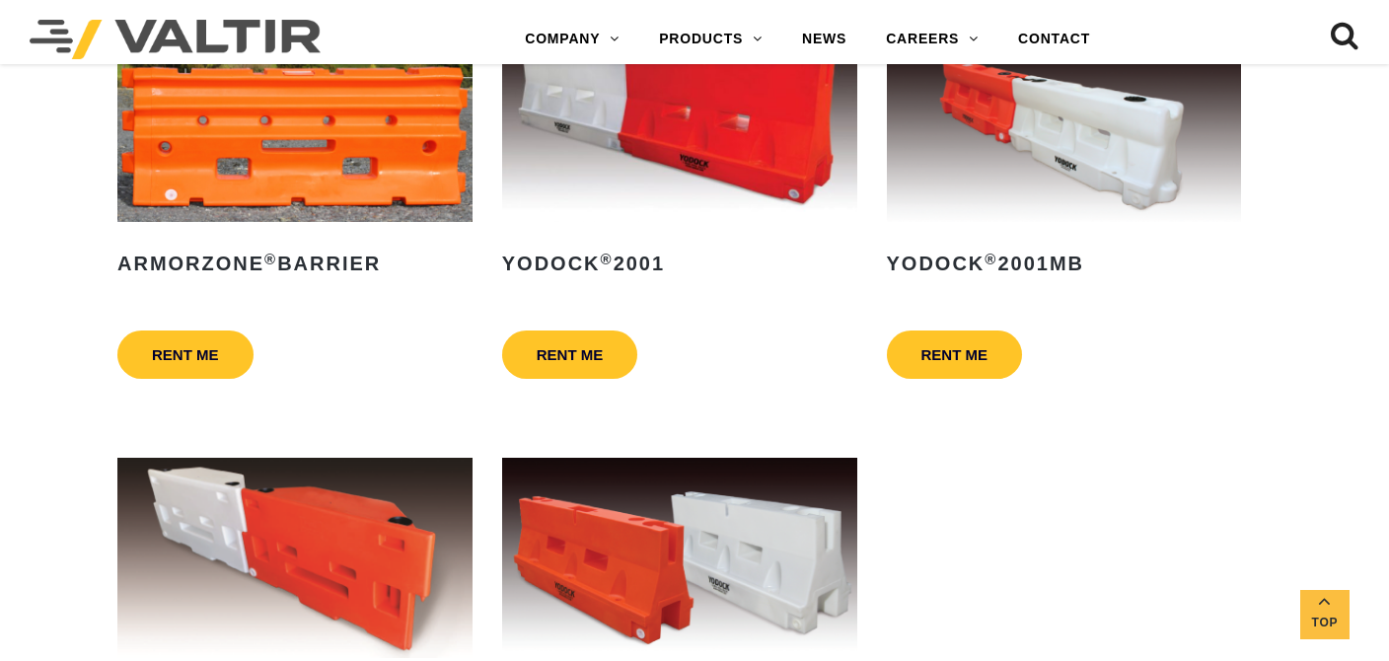
scroll to position [690, 0]
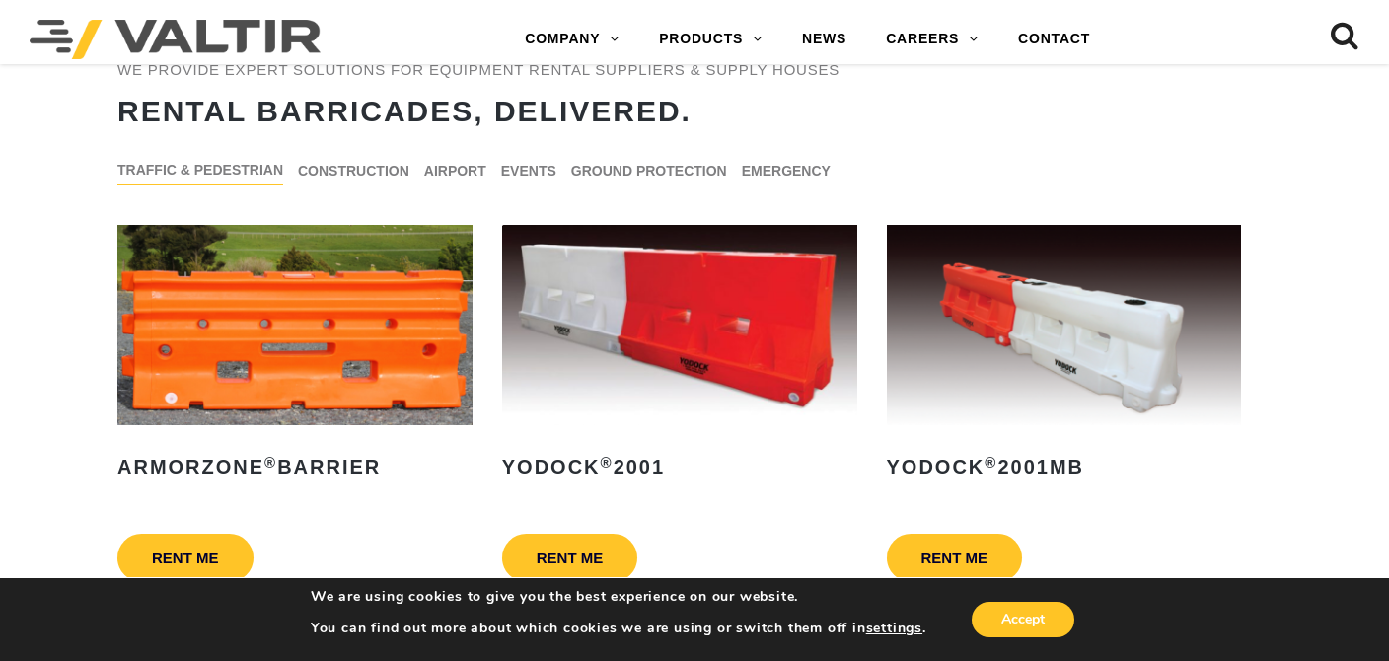
click at [1081, 397] on img at bounding box center [1064, 325] width 355 height 200
click at [1069, 360] on img at bounding box center [1064, 325] width 355 height 200
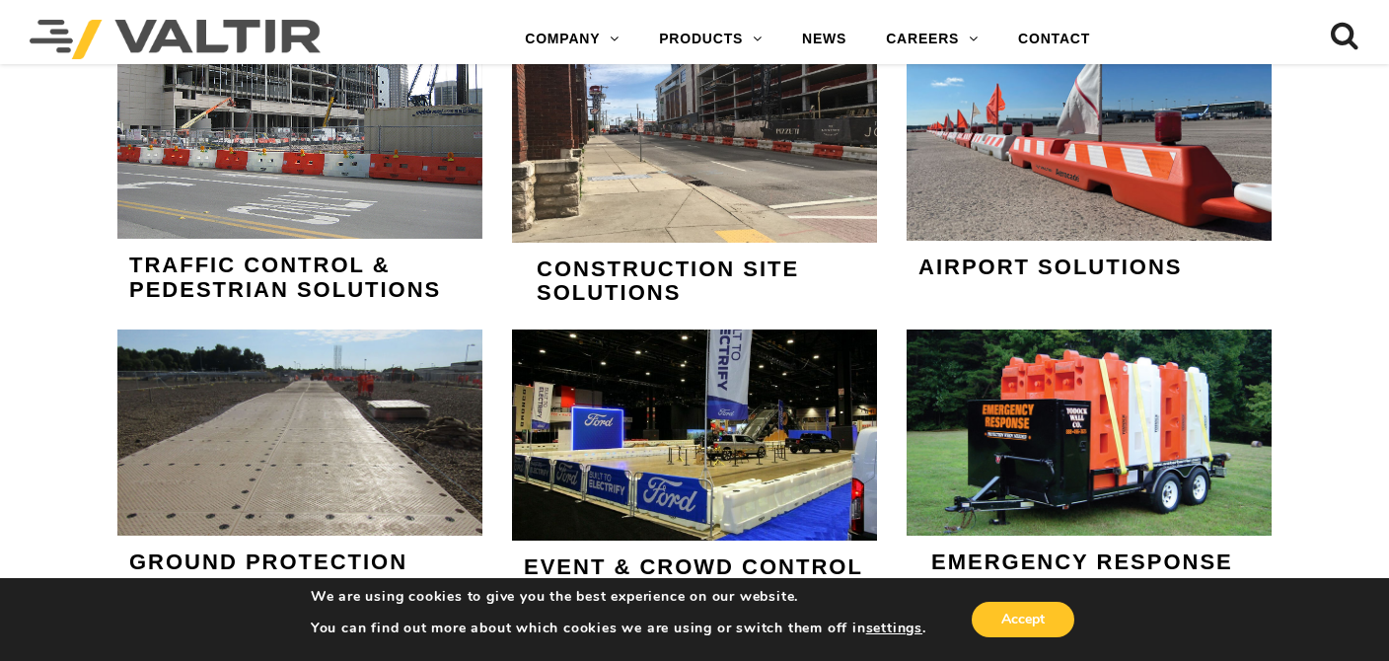
scroll to position [1973, 0]
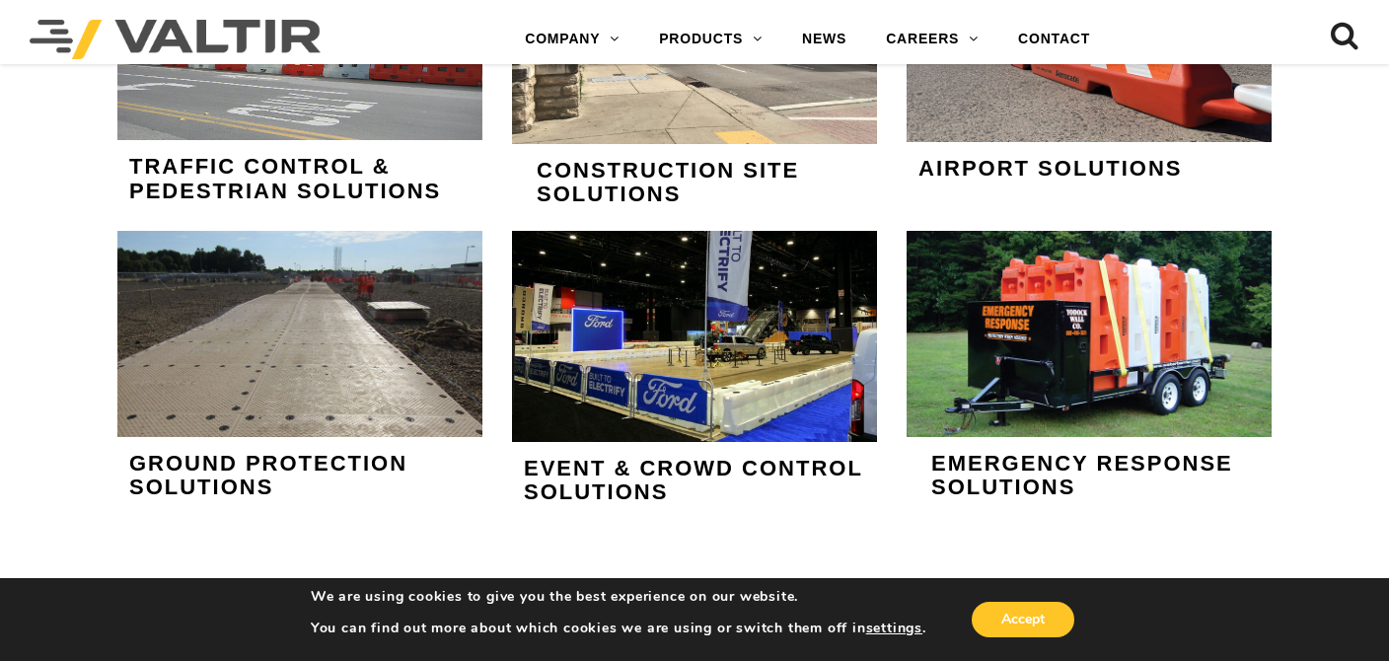
click at [1109, 320] on img at bounding box center [1088, 334] width 365 height 206
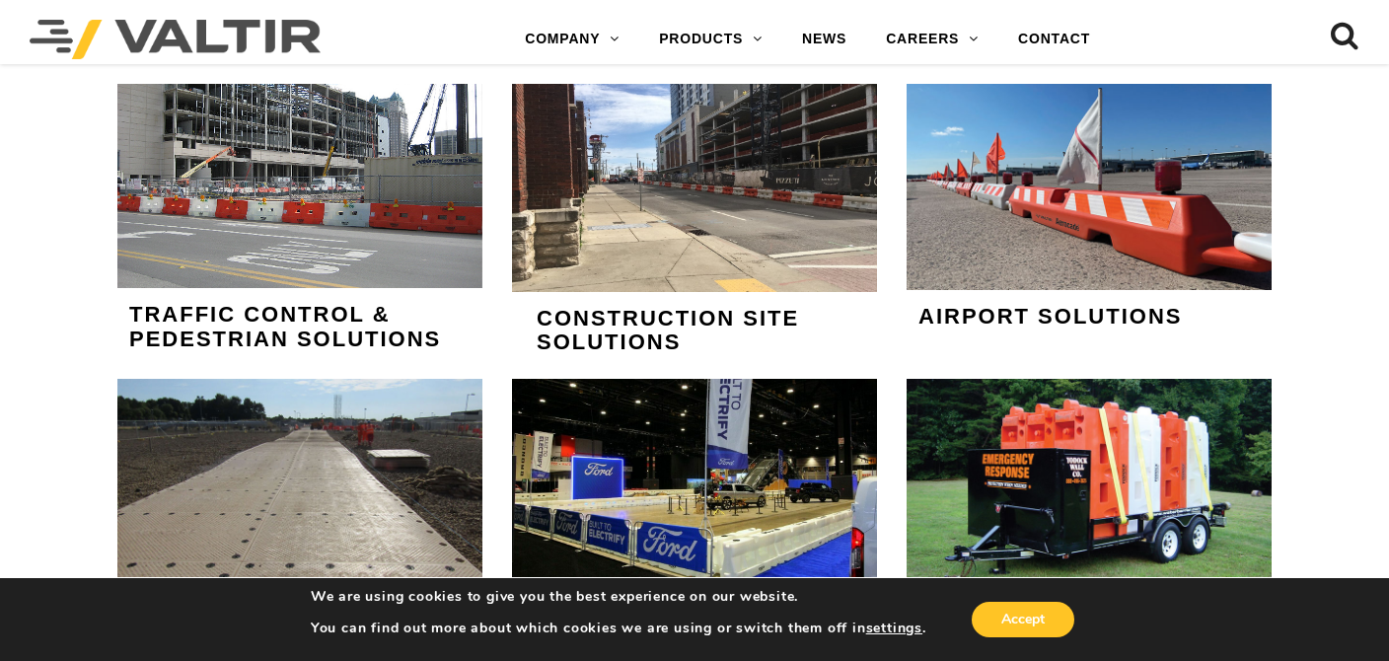
scroll to position [1831, 0]
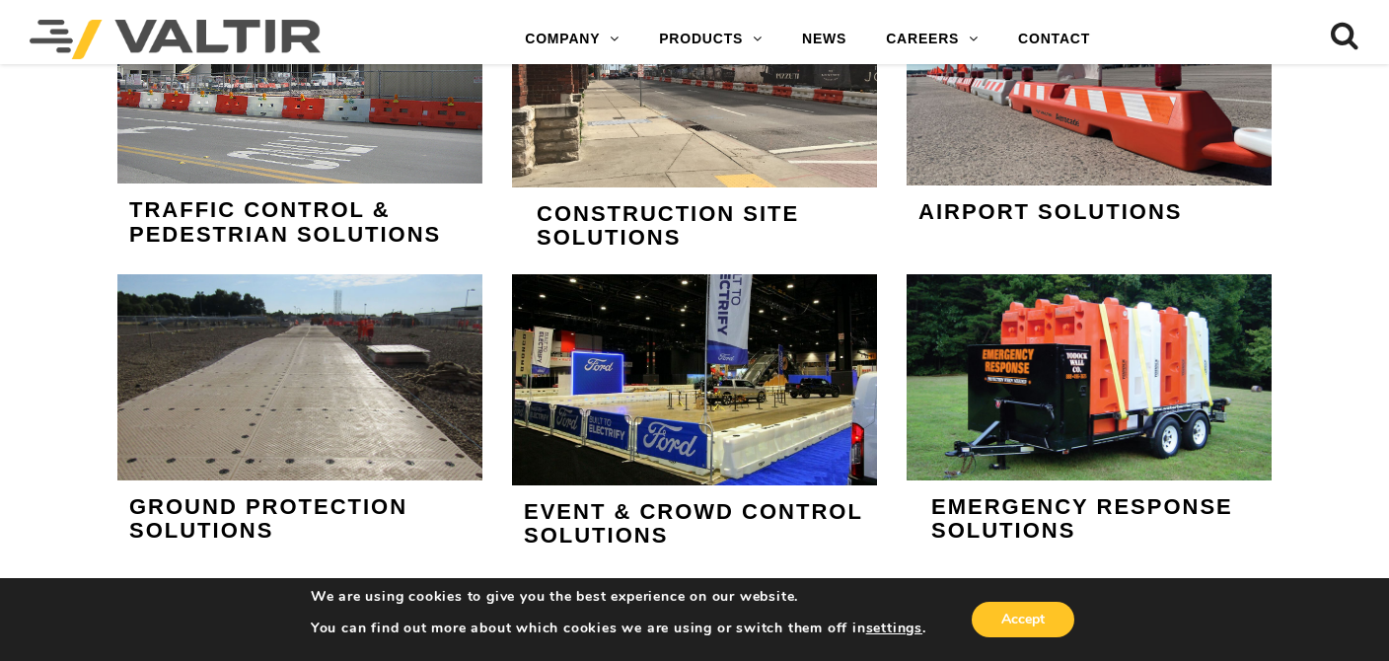
click at [1114, 145] on img at bounding box center [1088, 82] width 365 height 206
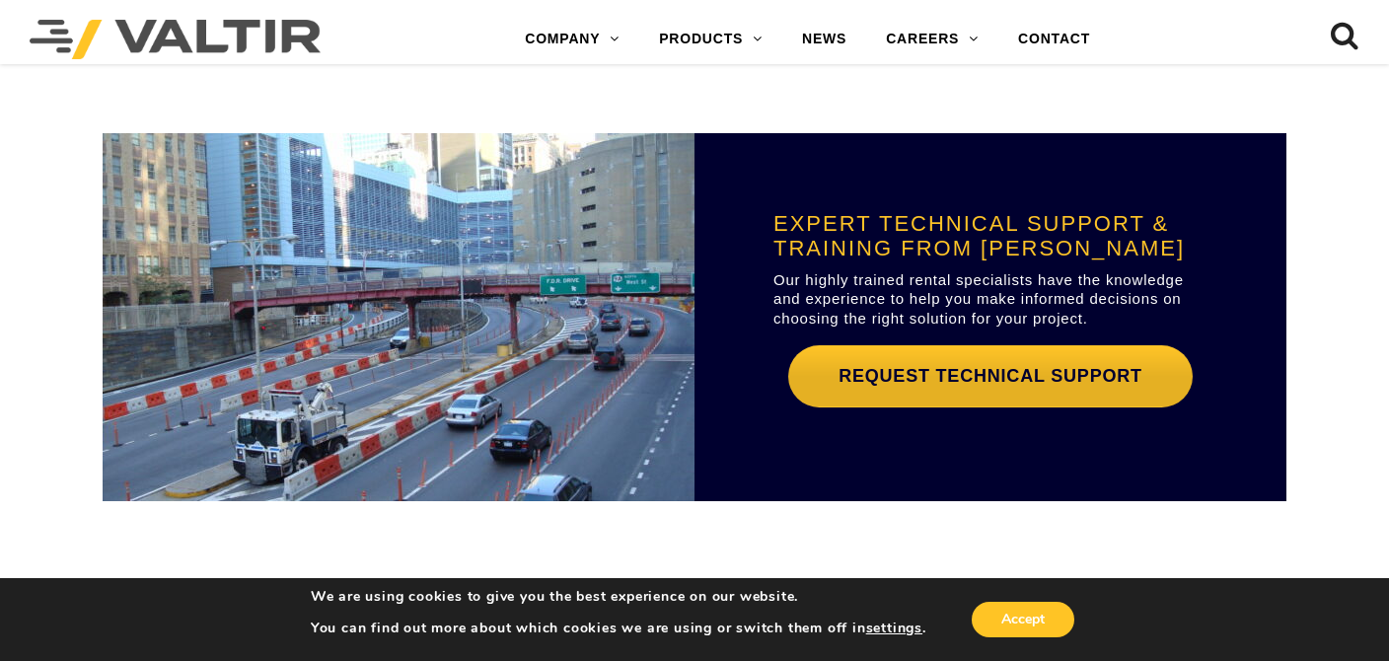
scroll to position [5787, 0]
